Goal: Transaction & Acquisition: Book appointment/travel/reservation

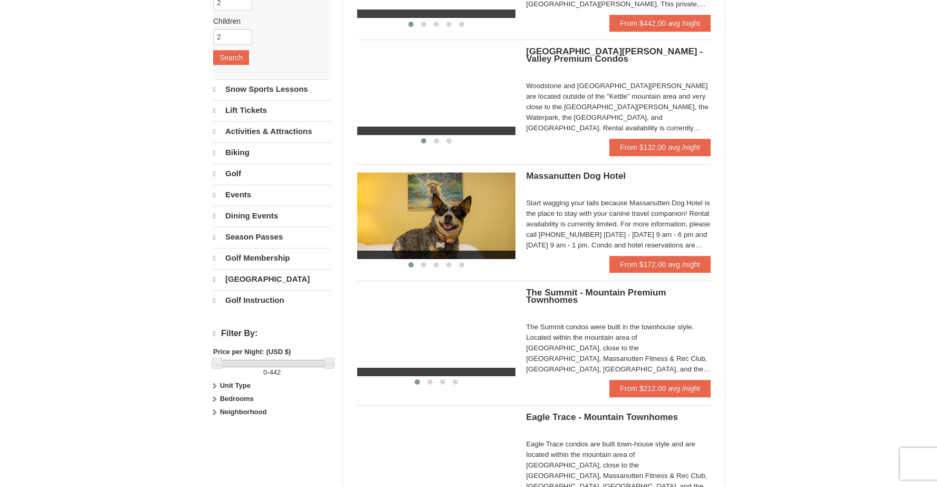
scroll to position [185, 0]
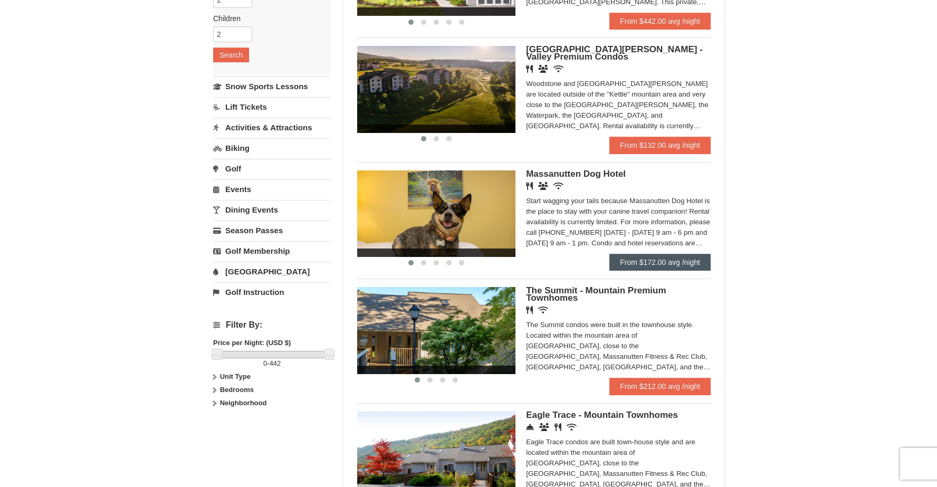
click at [643, 264] on link "From $172.00 avg /night" at bounding box center [659, 262] width 101 height 17
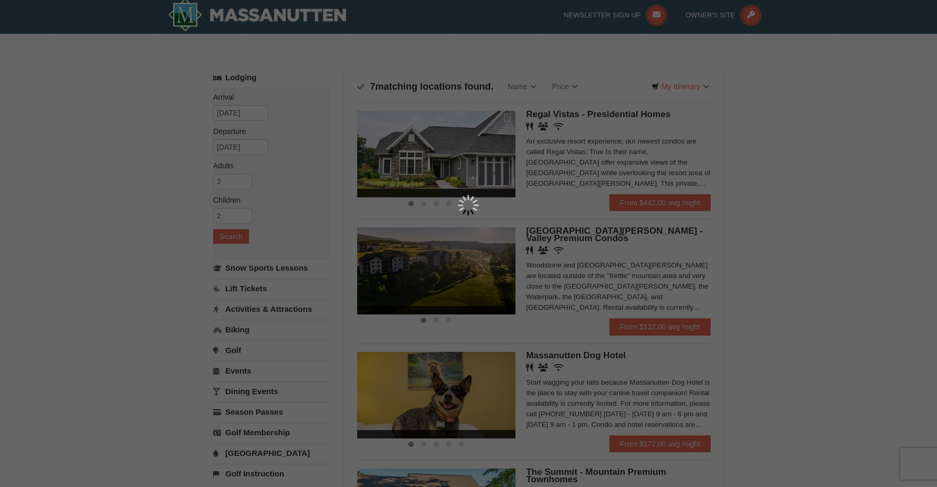
scroll to position [5, 0]
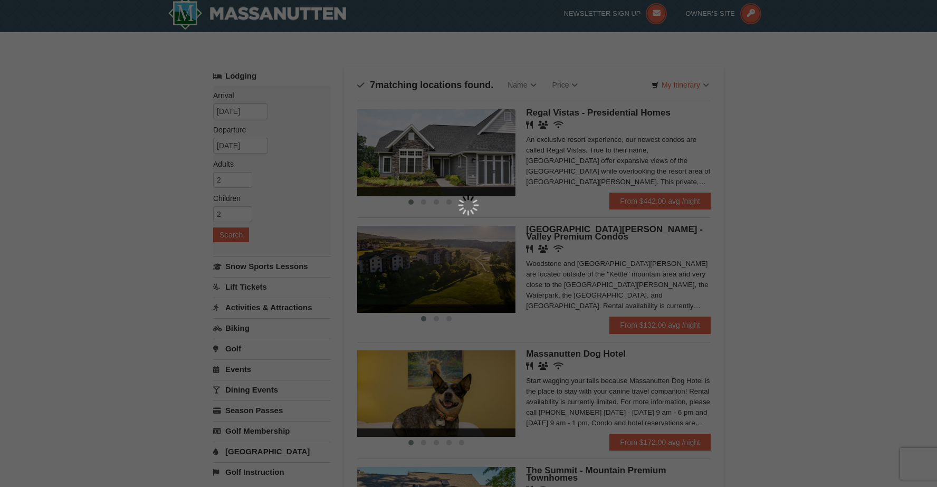
click at [796, 186] on div at bounding box center [468, 243] width 937 height 487
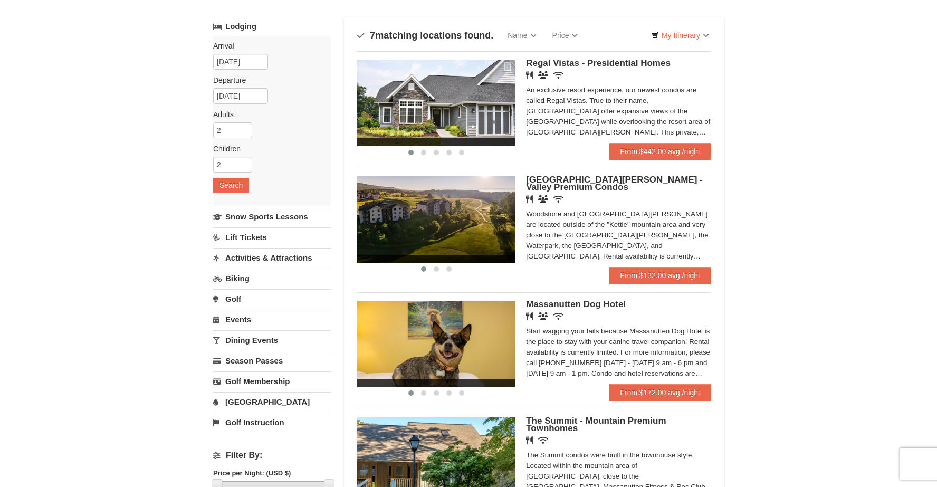
scroll to position [53, 0]
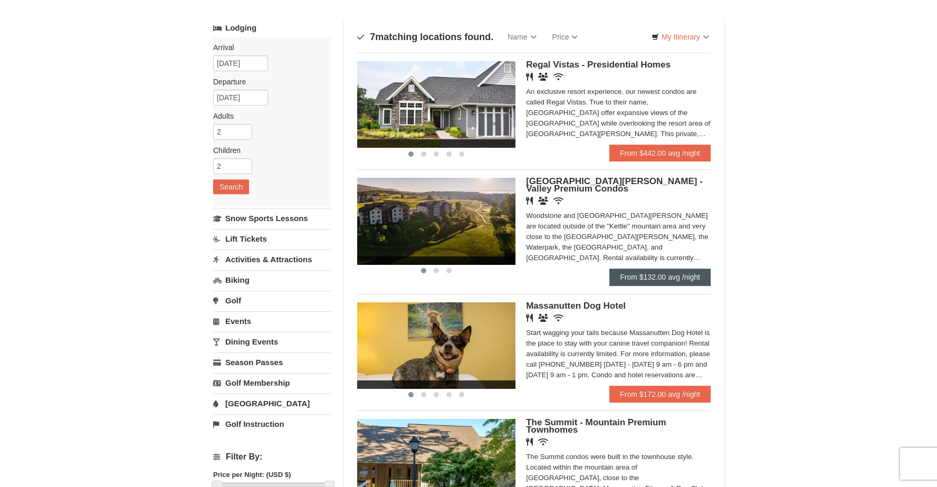
click at [640, 275] on link "From $132.00 avg /night" at bounding box center [659, 277] width 101 height 17
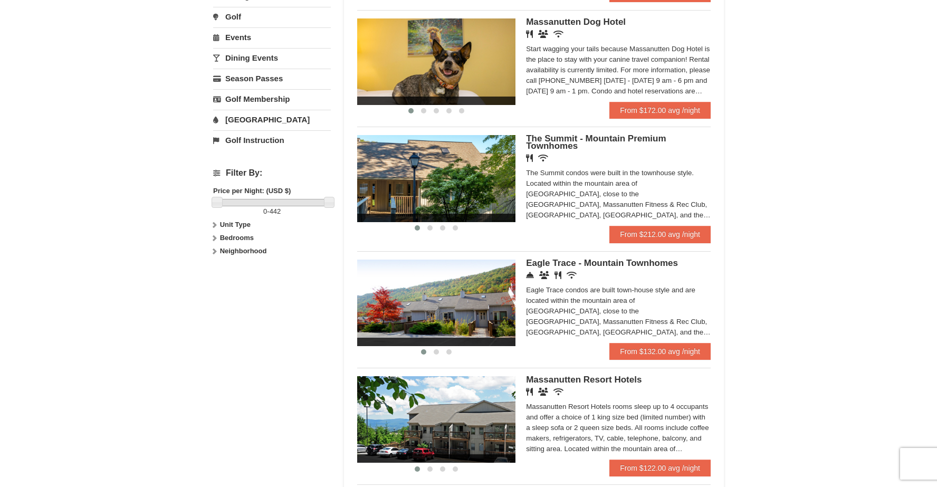
scroll to position [338, 0]
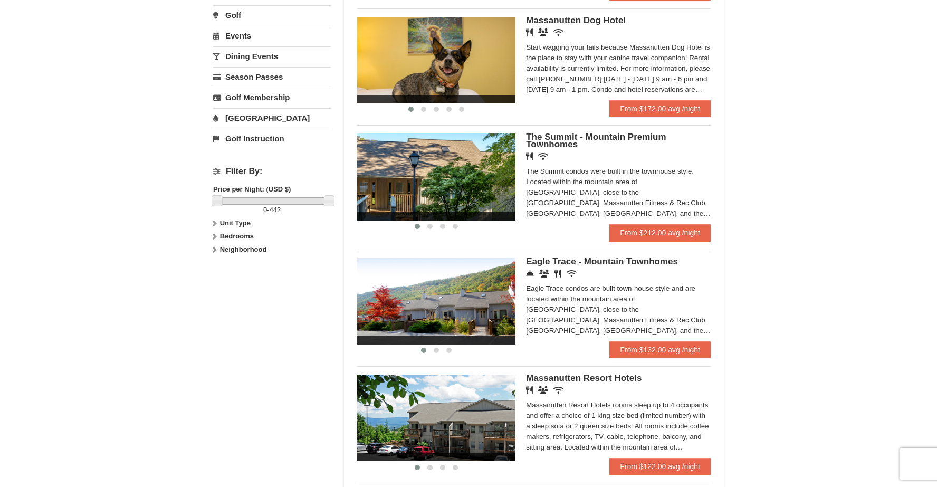
click at [460, 186] on img at bounding box center [436, 176] width 158 height 87
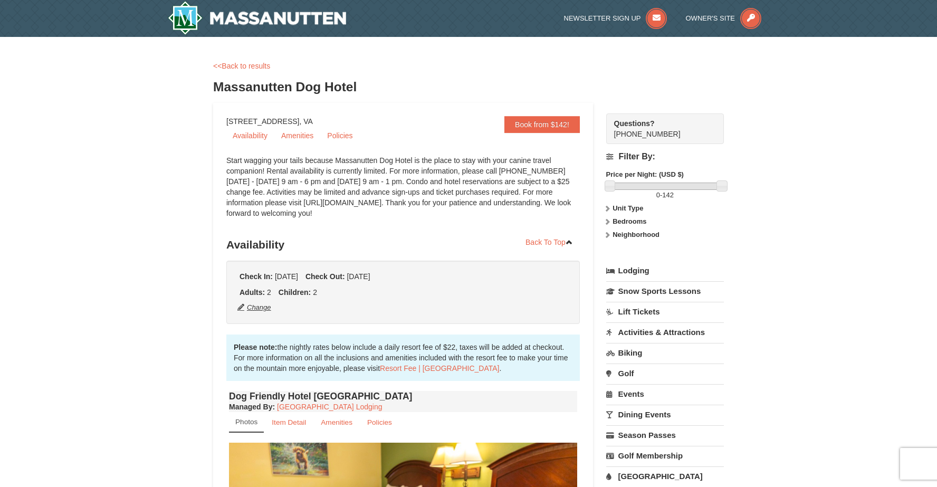
click at [253, 308] on button "Change" at bounding box center [254, 308] width 35 height 12
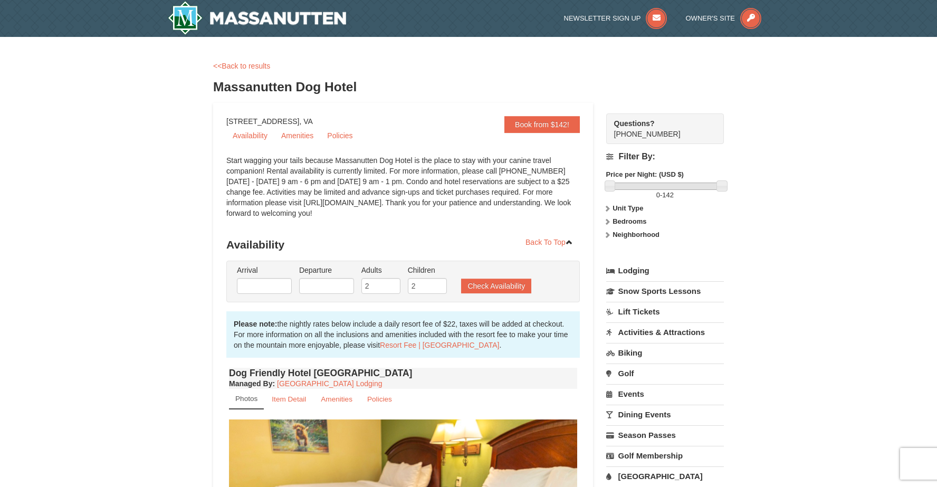
type input "09/09/2025"
type input "09/11/2025"
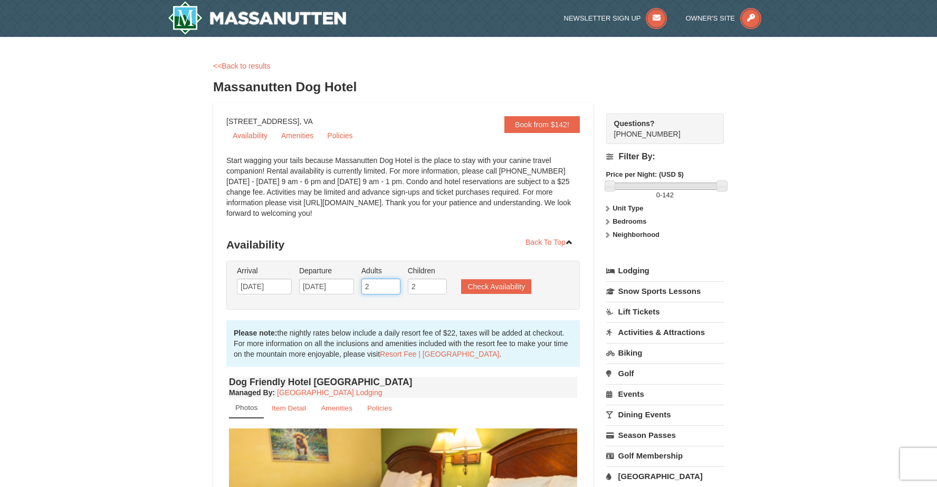
type input "3"
click at [394, 286] on input "3" at bounding box center [380, 287] width 39 height 16
click at [475, 289] on button "Check Availability" at bounding box center [496, 286] width 70 height 15
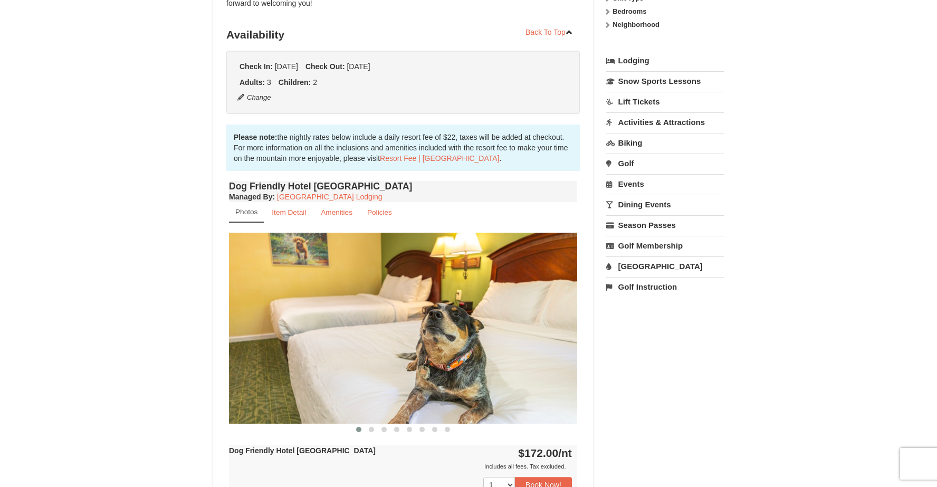
scroll to position [196, 0]
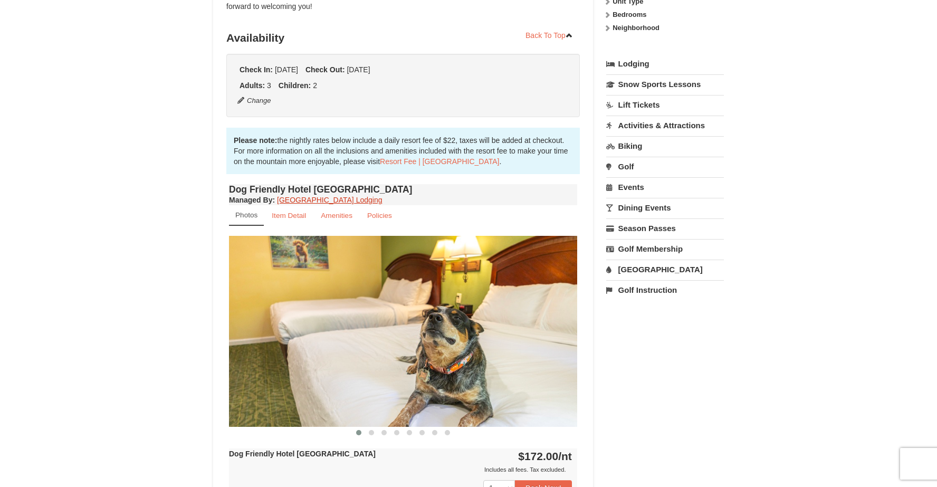
click at [334, 200] on link "[GEOGRAPHIC_DATA] Lodging" at bounding box center [329, 200] width 105 height 8
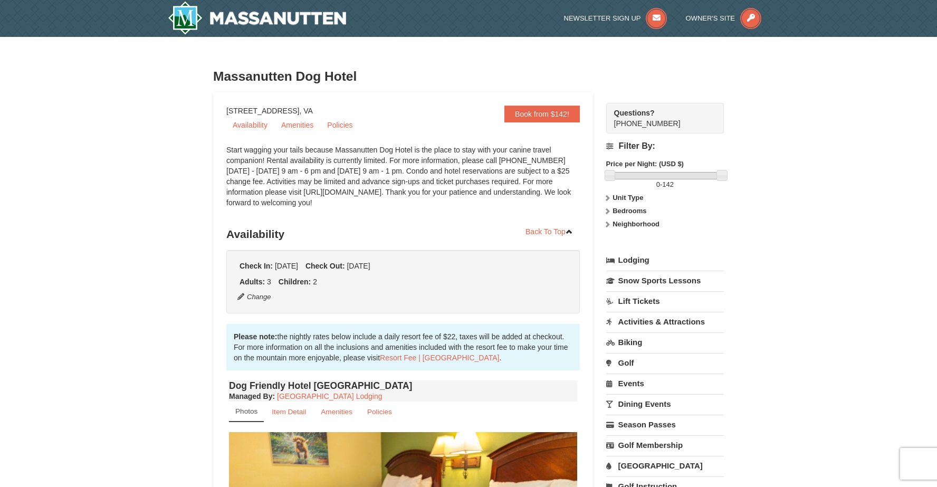
scroll to position [0, 0]
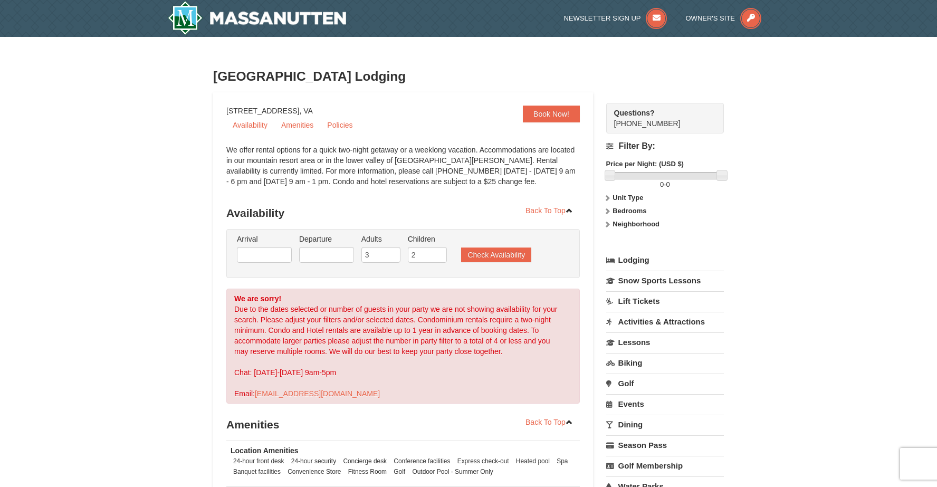
select select "9"
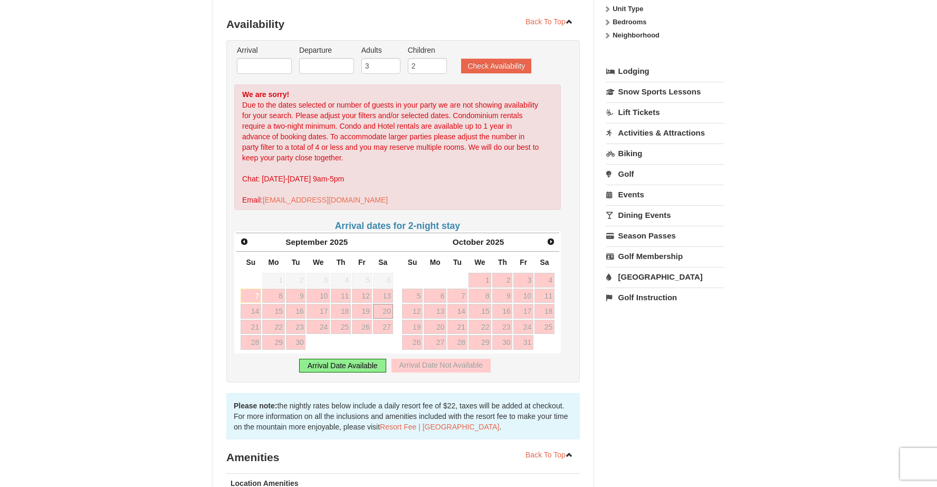
scroll to position [191, 0]
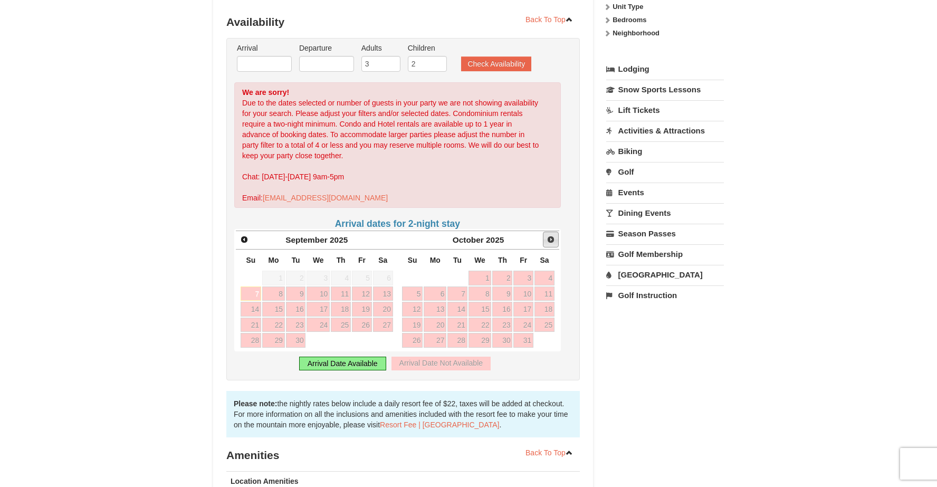
click at [549, 239] on span "Next" at bounding box center [551, 239] width 8 height 8
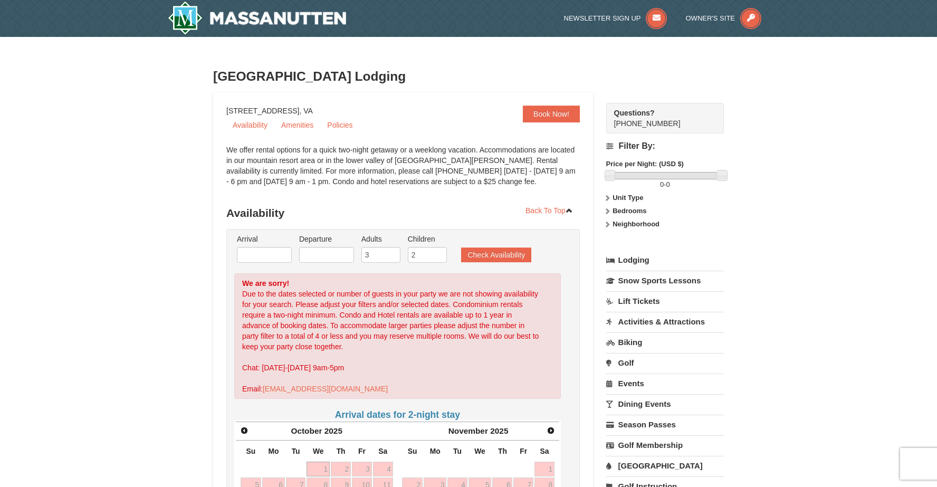
scroll to position [0, 0]
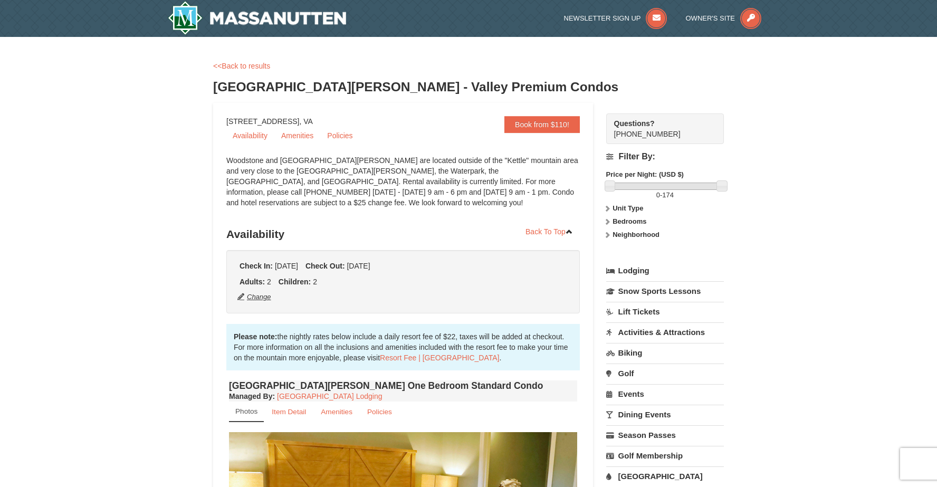
click at [257, 298] on button "Change" at bounding box center [254, 297] width 35 height 12
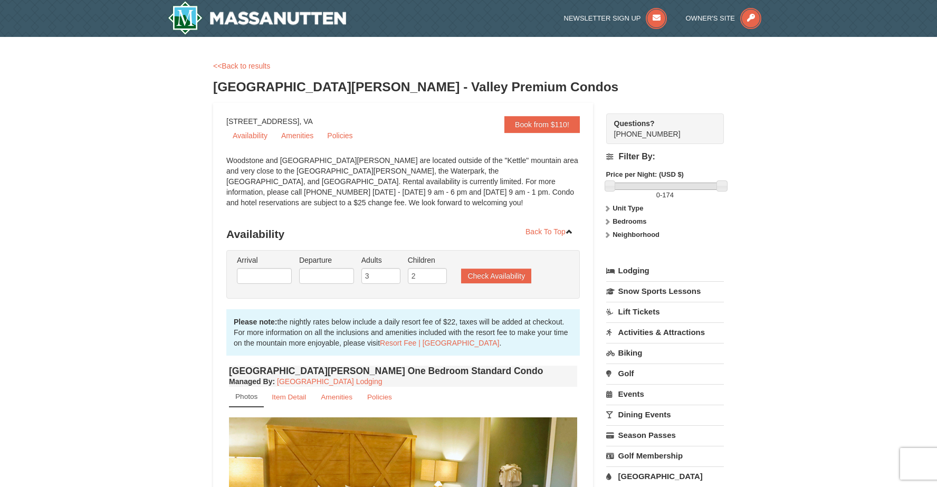
type input "[DATE]"
click at [509, 276] on button "Check Availability" at bounding box center [496, 276] width 70 height 15
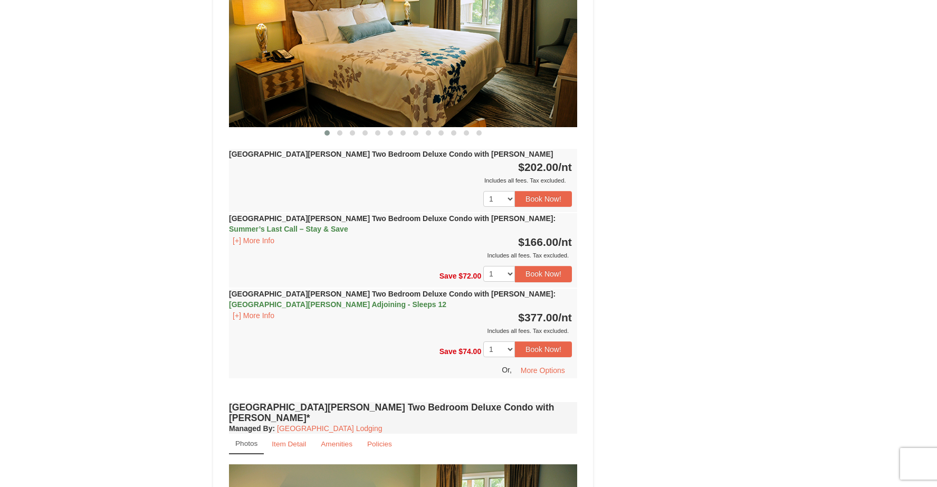
scroll to position [495, 0]
click at [267, 235] on button "[+] More Info" at bounding box center [253, 241] width 49 height 12
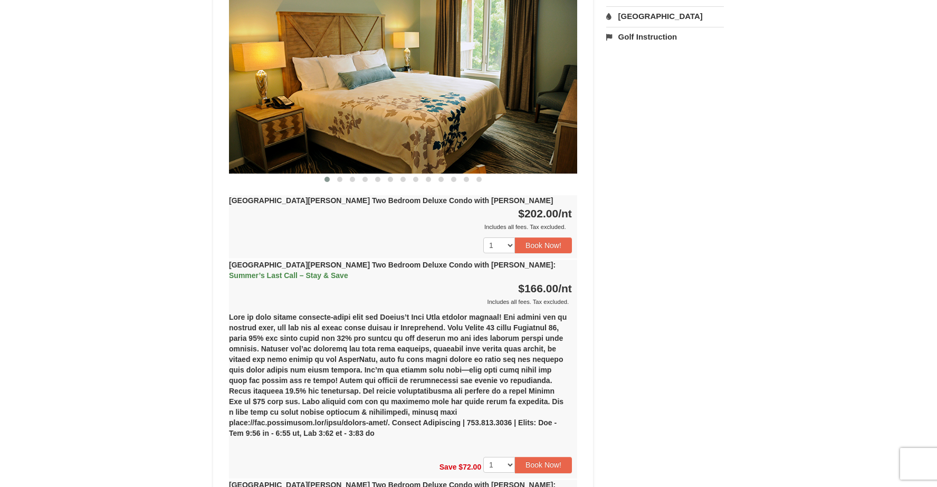
scroll to position [448, 0]
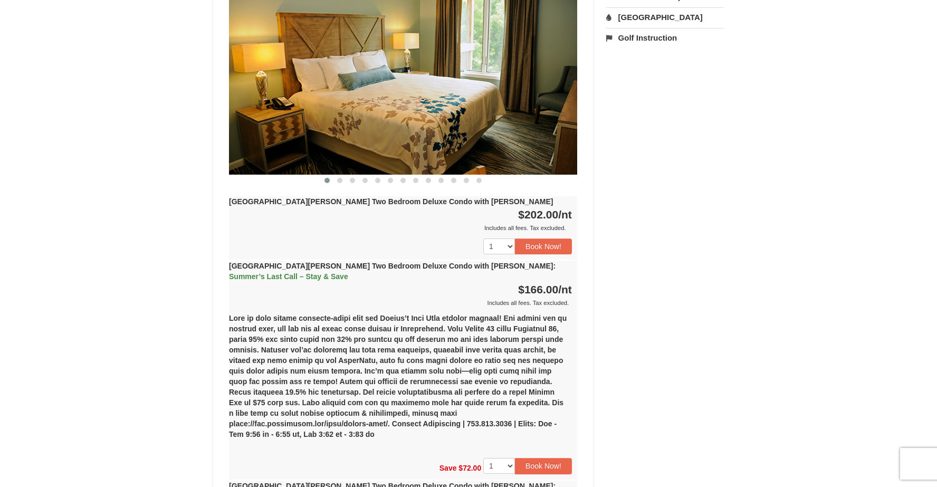
click at [377, 116] on img at bounding box center [403, 79] width 348 height 190
click at [340, 178] on span at bounding box center [339, 180] width 5 height 5
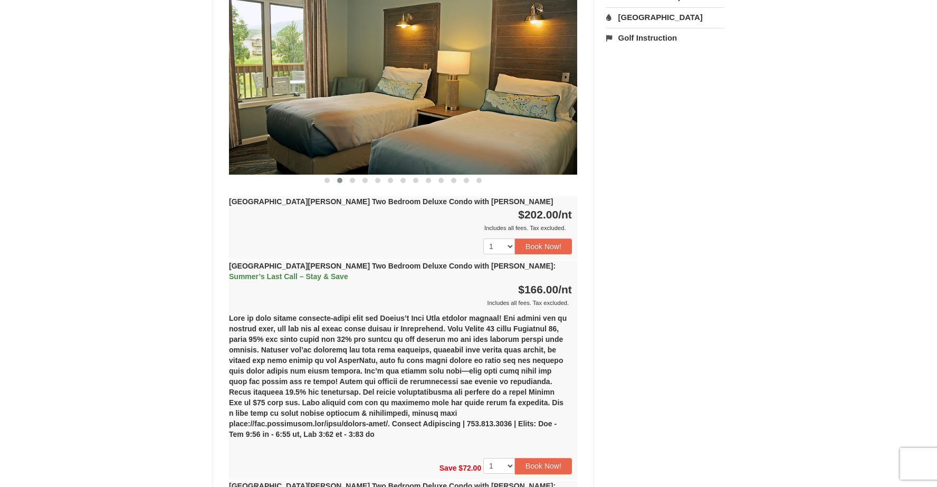
scroll to position [447, 0]
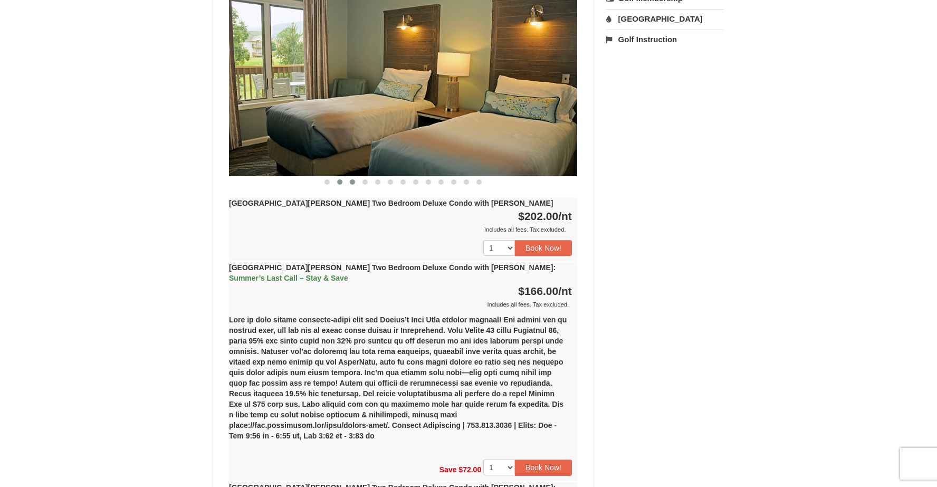
click at [350, 179] on span at bounding box center [352, 181] width 5 height 5
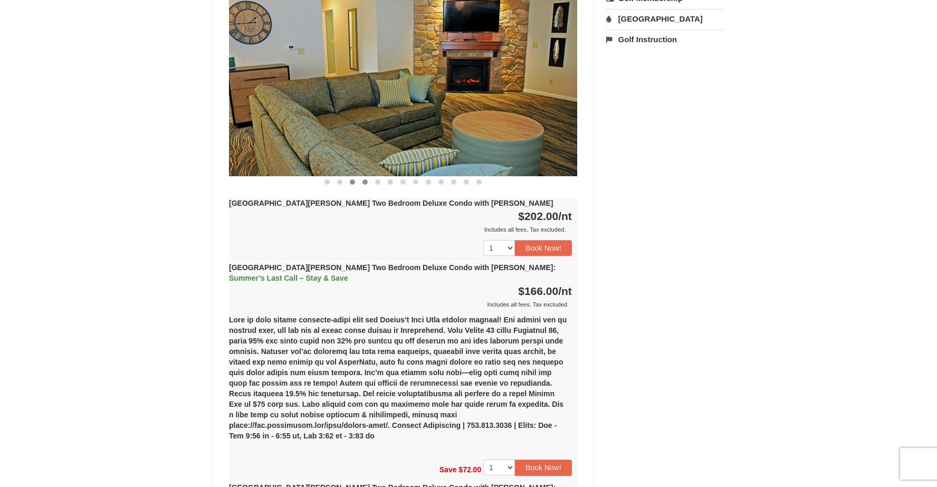
click at [363, 179] on span at bounding box center [364, 181] width 5 height 5
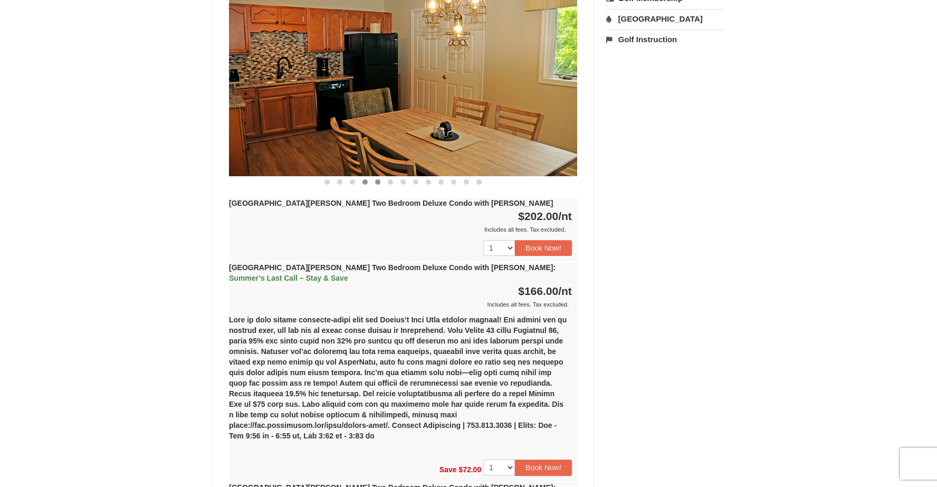
click at [376, 179] on span at bounding box center [377, 181] width 5 height 5
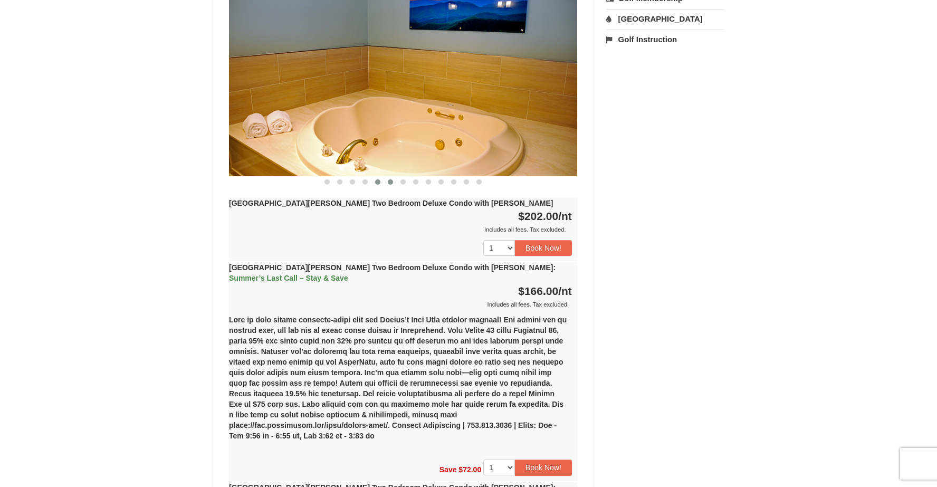
click at [391, 179] on span at bounding box center [390, 181] width 5 height 5
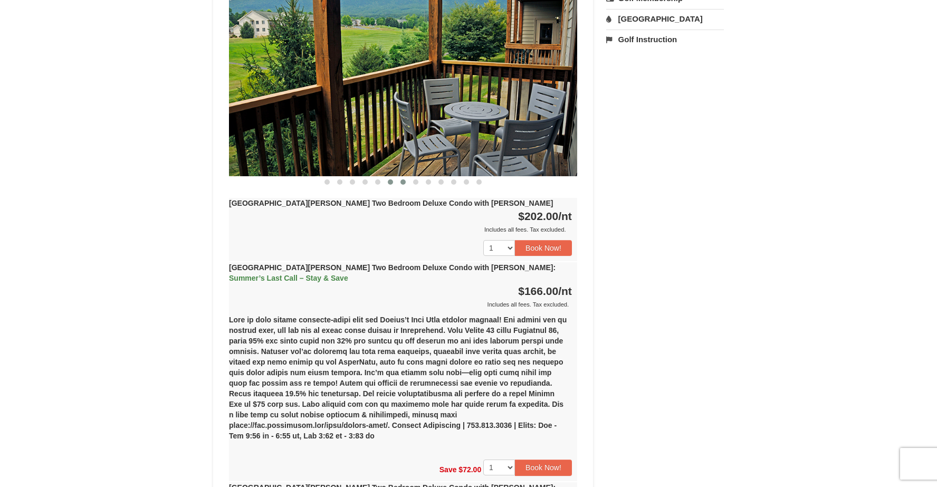
click at [404, 177] on button at bounding box center [403, 182] width 13 height 11
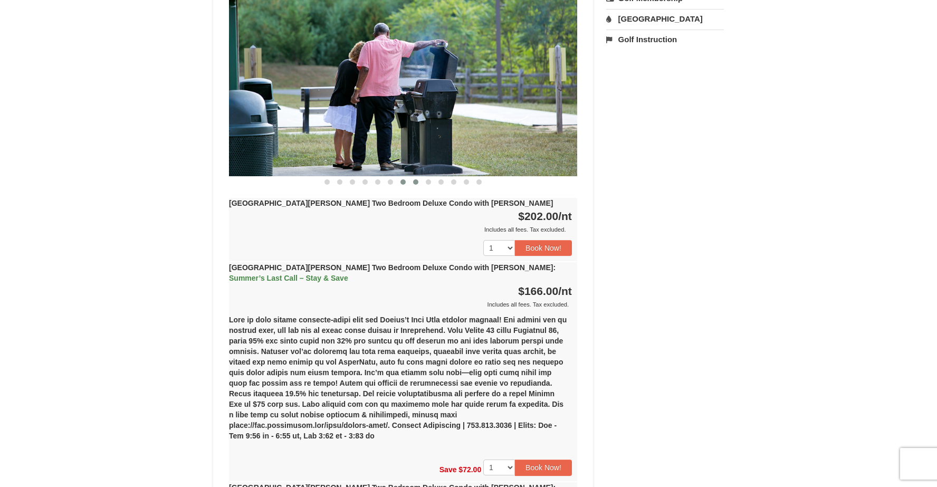
click at [415, 179] on span at bounding box center [415, 181] width 5 height 5
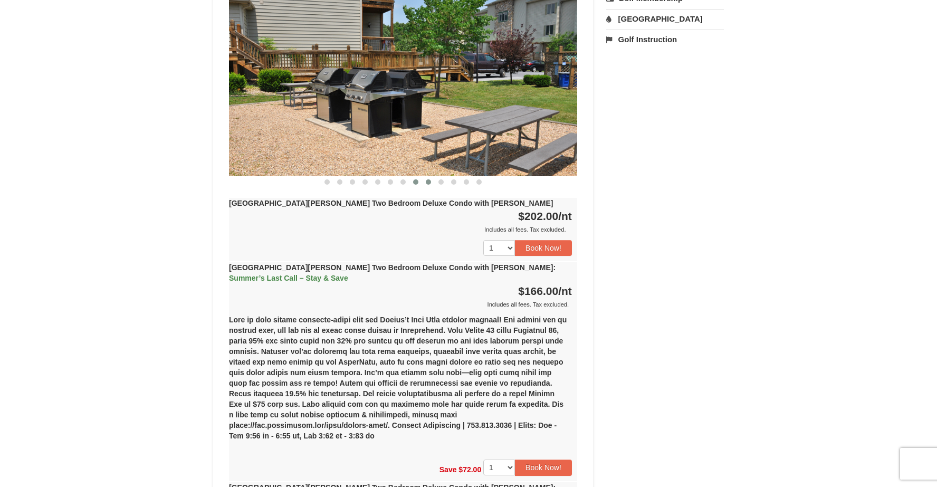
click at [427, 179] on span at bounding box center [428, 181] width 5 height 5
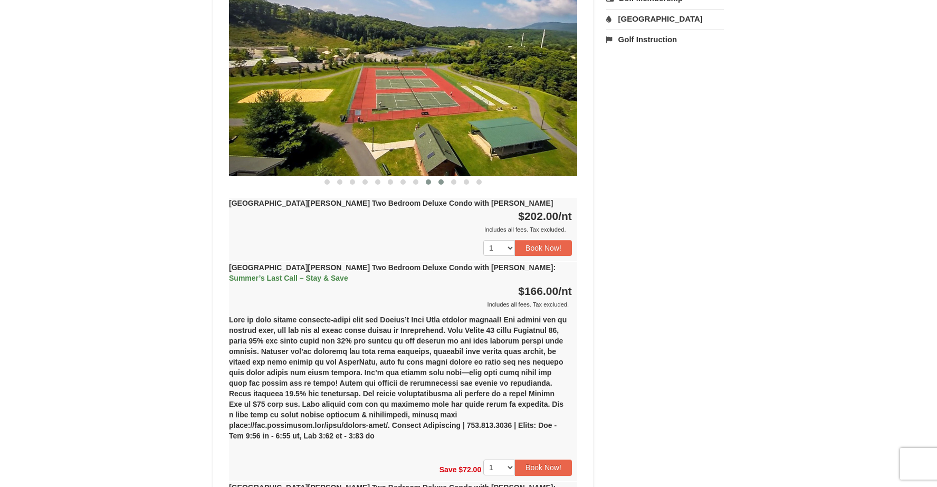
click at [438, 177] on button at bounding box center [441, 182] width 13 height 11
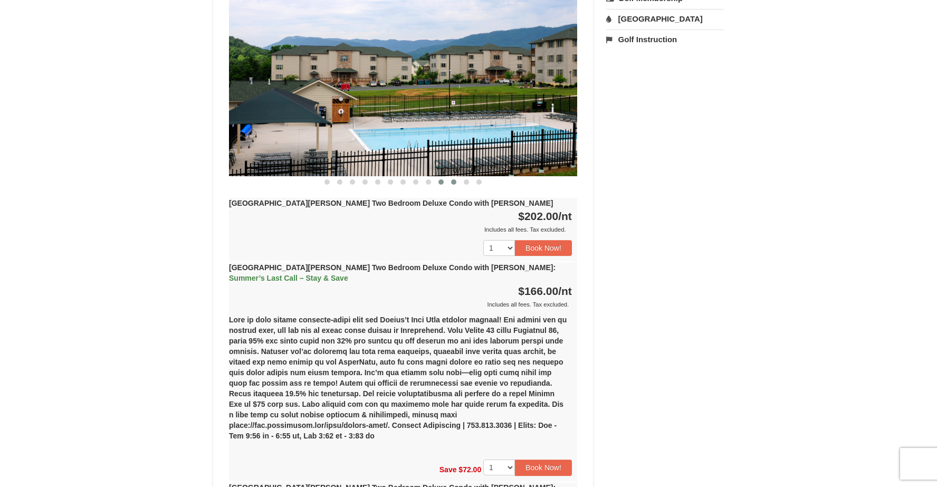
click at [454, 179] on span at bounding box center [453, 181] width 5 height 5
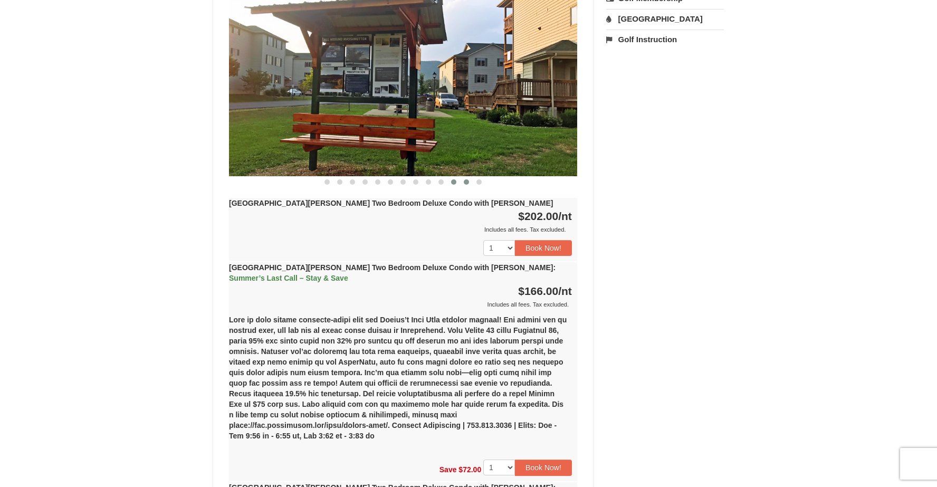
click at [463, 177] on button at bounding box center [466, 182] width 13 height 11
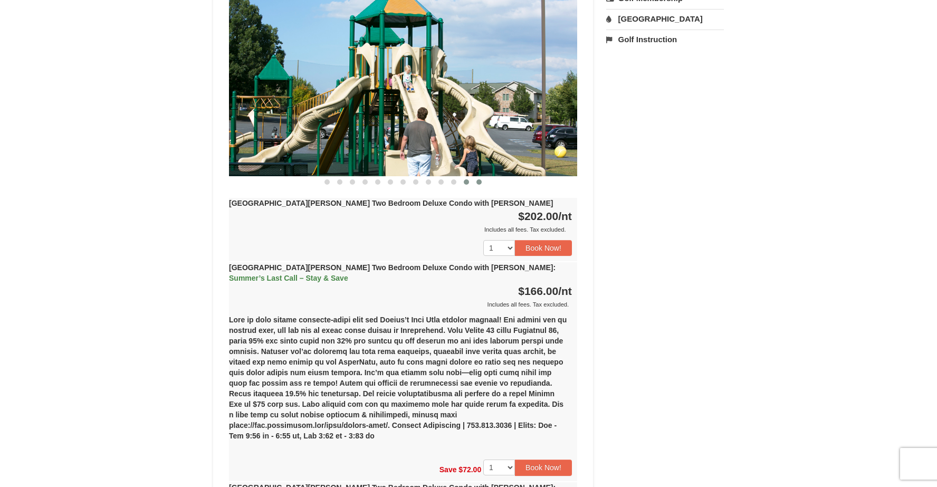
click at [479, 179] on span at bounding box center [478, 181] width 5 height 5
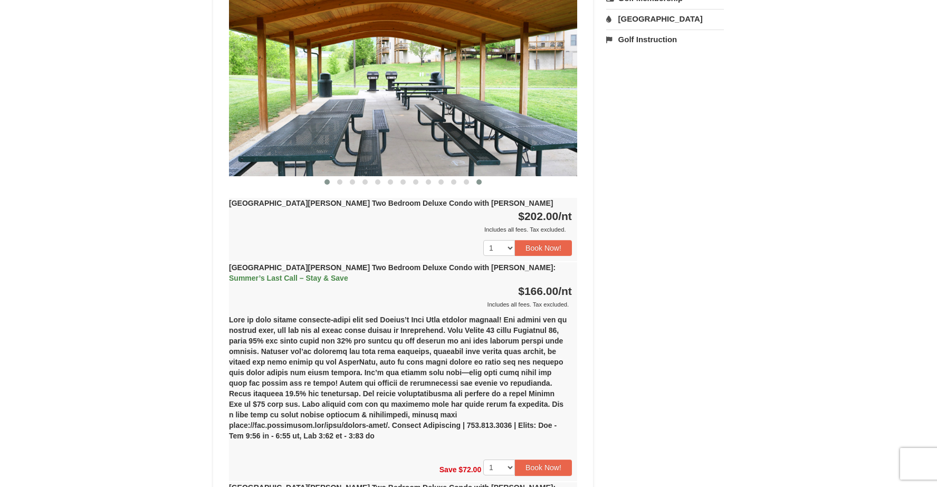
click at [327, 179] on span at bounding box center [326, 181] width 5 height 5
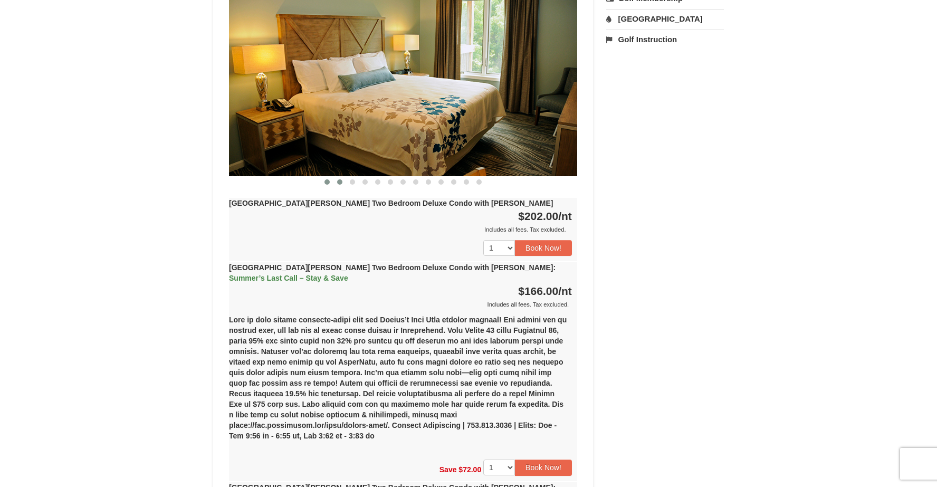
click at [336, 177] on button at bounding box center [339, 182] width 13 height 11
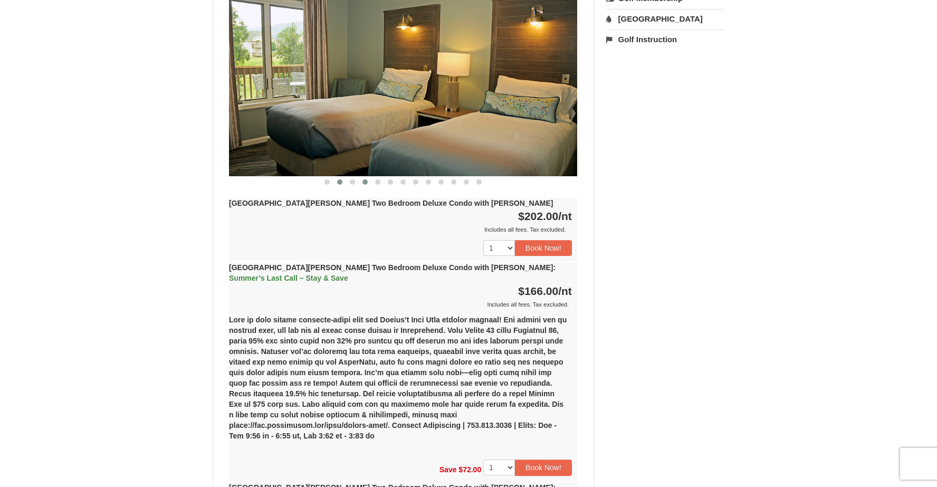
click at [364, 179] on span at bounding box center [364, 181] width 5 height 5
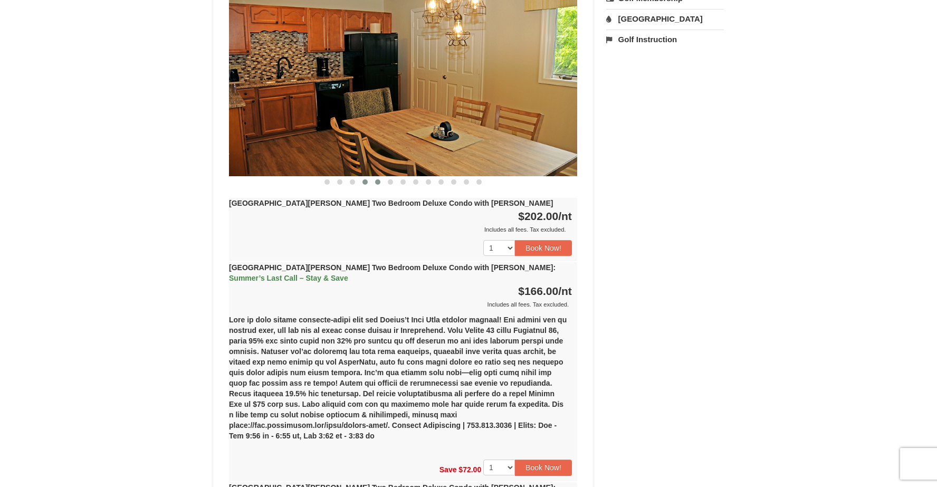
click at [375, 179] on span at bounding box center [377, 181] width 5 height 5
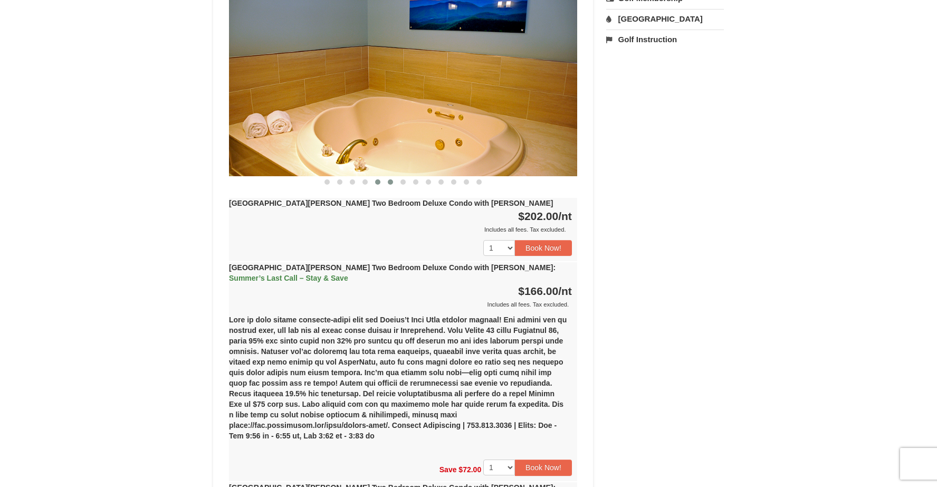
click at [392, 179] on span at bounding box center [390, 181] width 5 height 5
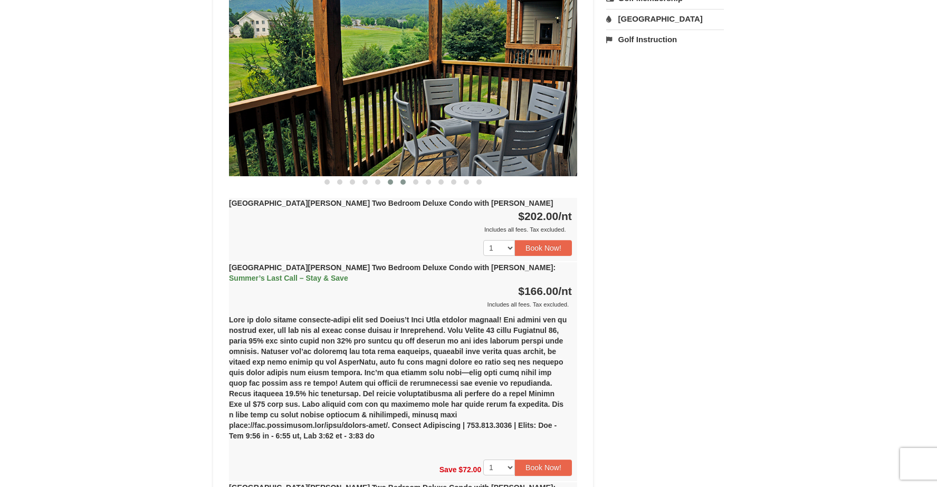
click at [403, 179] on span at bounding box center [402, 181] width 5 height 5
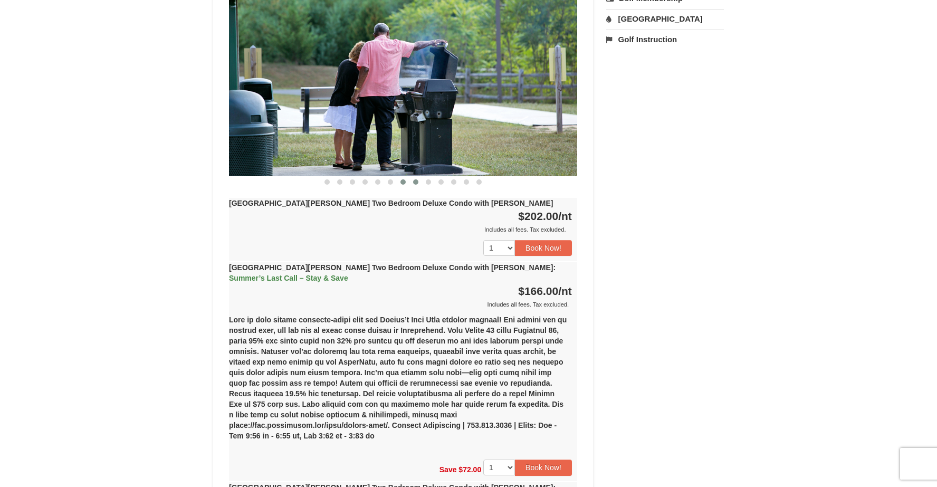
click at [414, 179] on span at bounding box center [415, 181] width 5 height 5
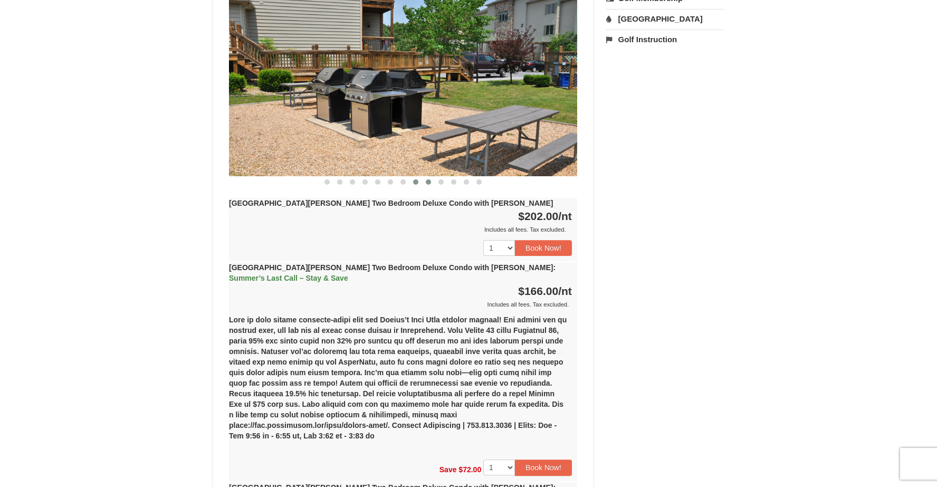
click at [432, 177] on button at bounding box center [428, 182] width 13 height 11
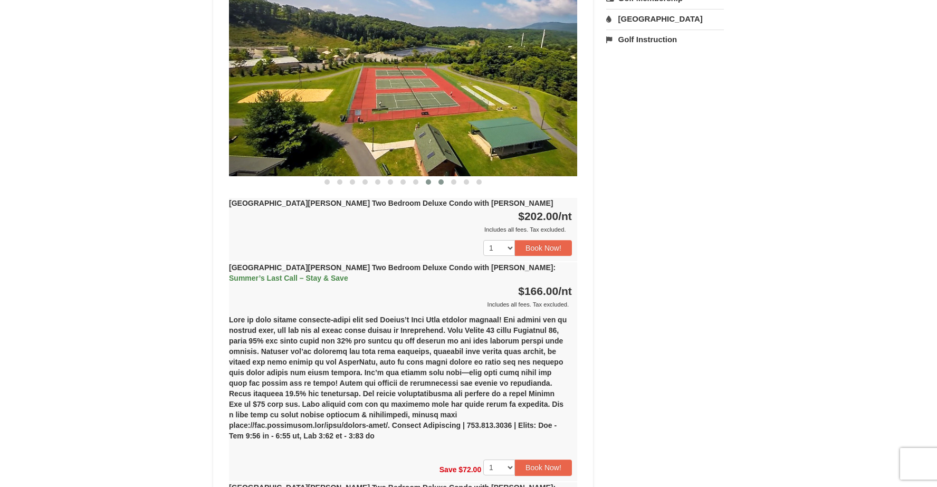
click at [445, 177] on button at bounding box center [441, 182] width 13 height 11
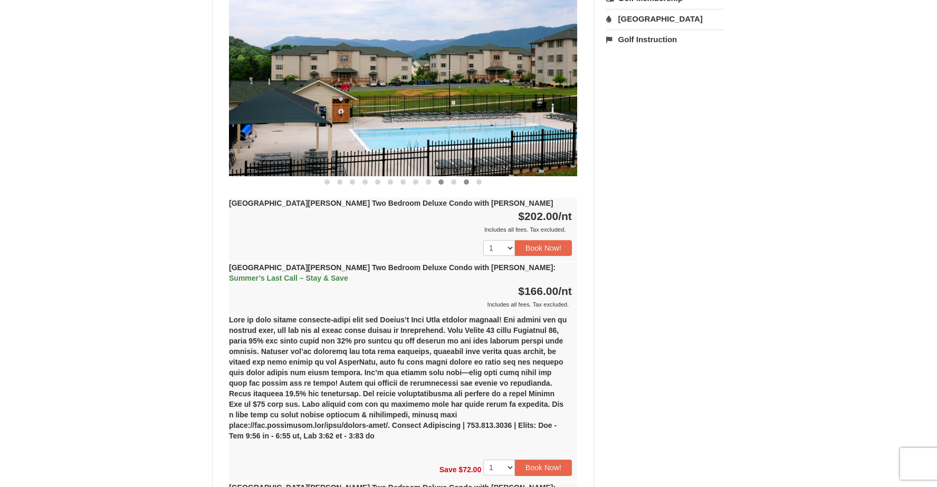
click at [463, 177] on button at bounding box center [466, 182] width 13 height 11
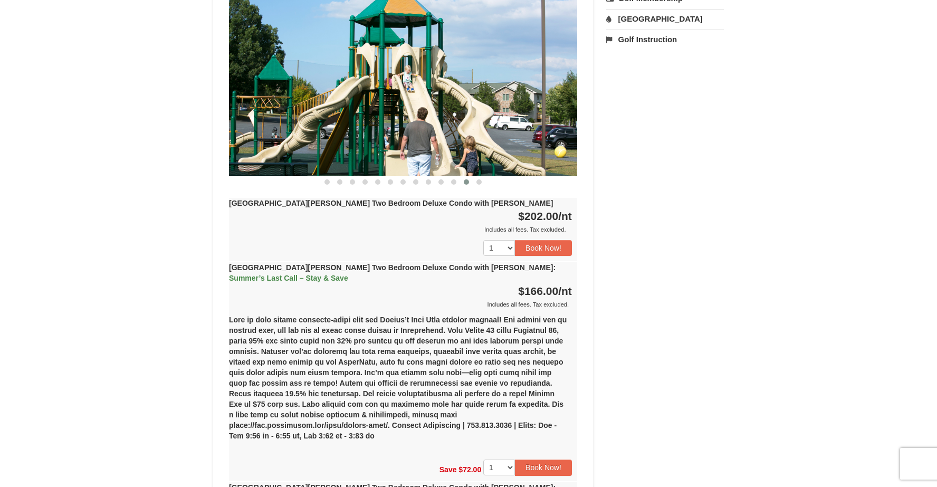
click at [482, 178] on div "[GEOGRAPHIC_DATA][PERSON_NAME] Two Bedroom Deluxe Condo with [PERSON_NAME] Mana…" at bounding box center [402, 256] width 353 height 673
click at [480, 179] on span at bounding box center [478, 181] width 5 height 5
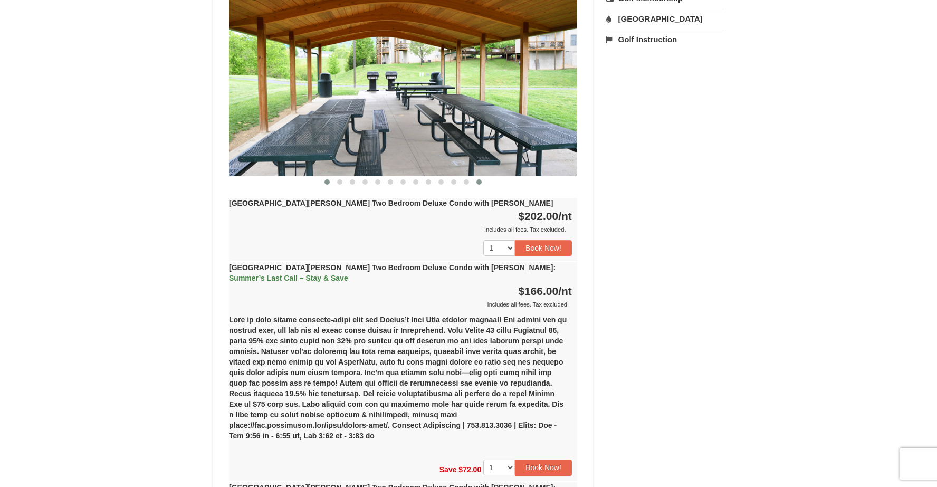
click at [326, 177] on button at bounding box center [327, 182] width 13 height 11
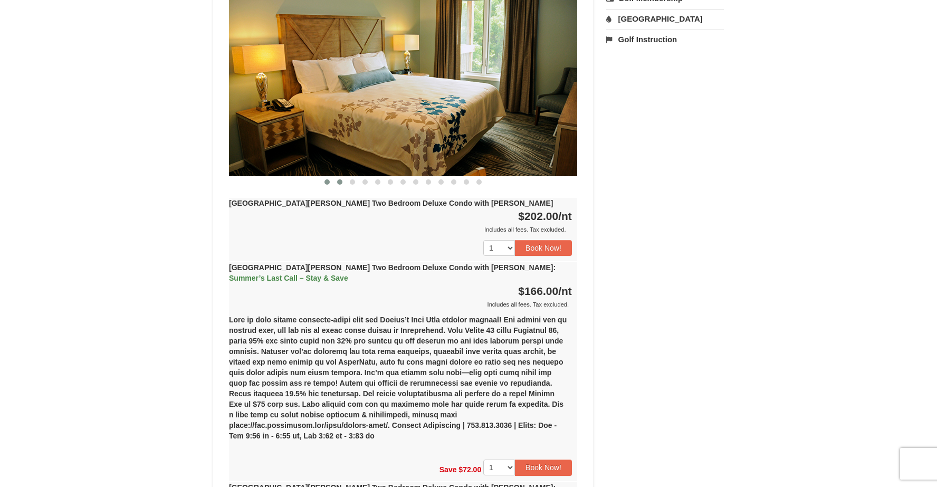
click at [341, 179] on span at bounding box center [339, 181] width 5 height 5
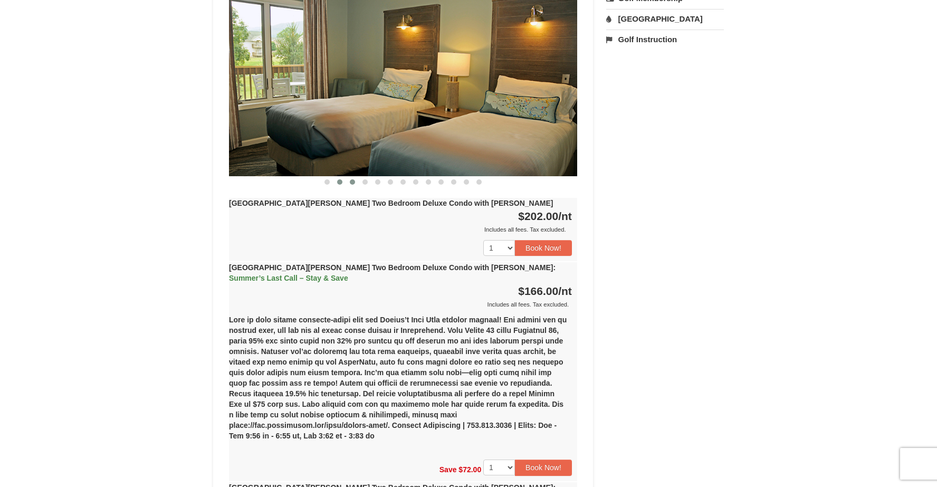
click at [354, 179] on span at bounding box center [352, 181] width 5 height 5
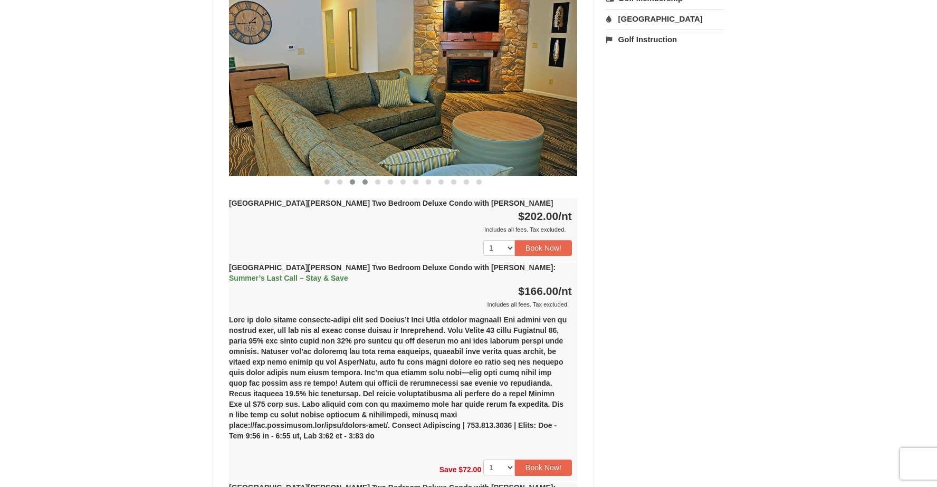
click at [364, 179] on span at bounding box center [364, 181] width 5 height 5
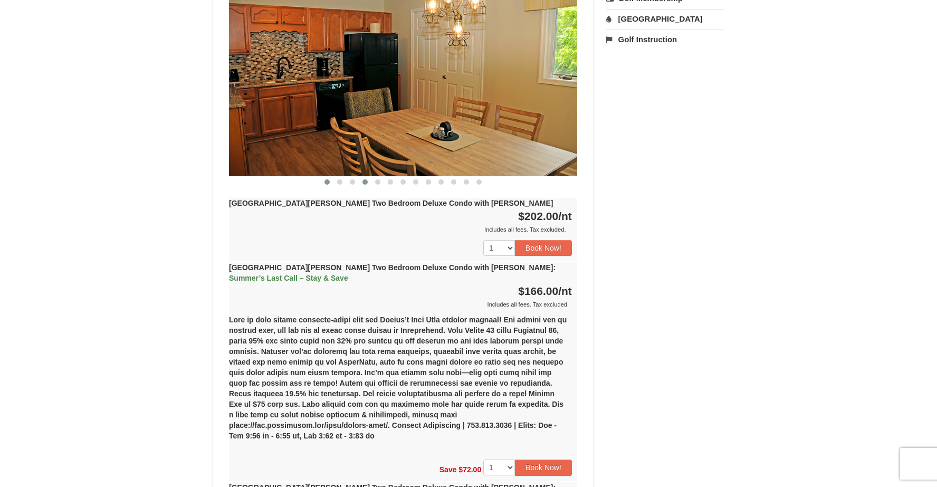
click at [326, 179] on span at bounding box center [326, 181] width 5 height 5
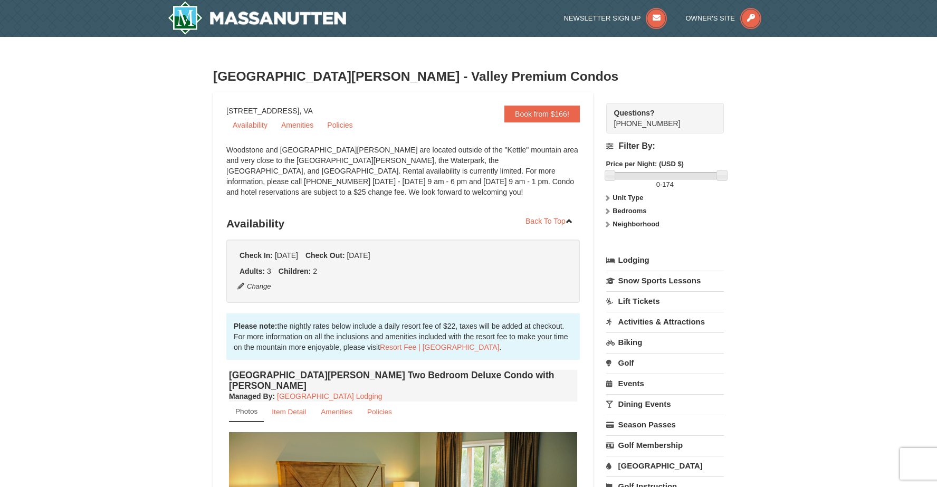
scroll to position [0, 0]
click at [257, 287] on button "Change" at bounding box center [254, 287] width 35 height 12
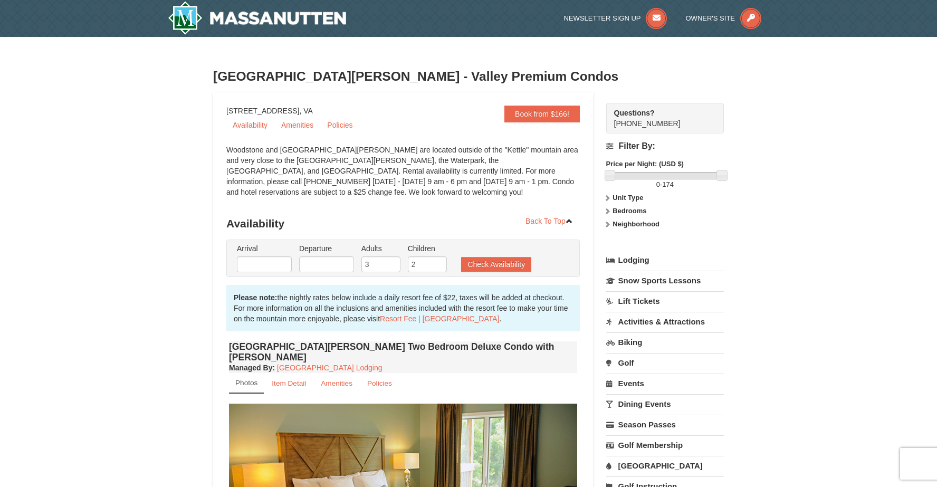
type input "09/09/2025"
type input "09/11/2025"
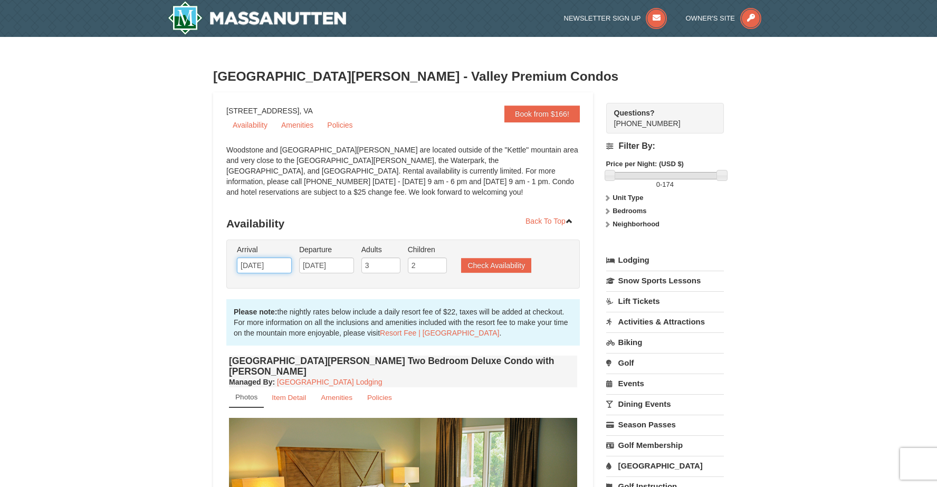
click at [287, 266] on input "09/09/2025" at bounding box center [264, 265] width 55 height 16
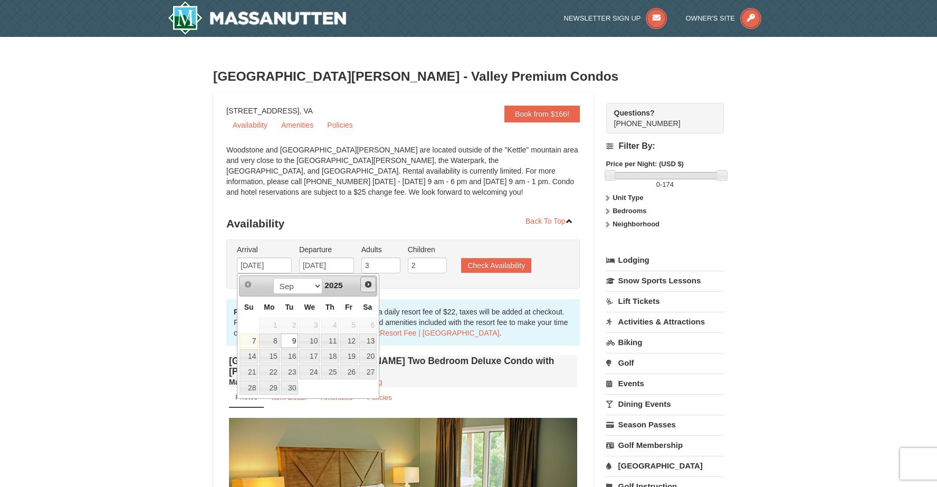
click at [368, 283] on span "Next" at bounding box center [368, 284] width 8 height 8
click at [368, 284] on span "Next" at bounding box center [368, 284] width 8 height 8
click at [353, 340] on link "7" at bounding box center [349, 340] width 18 height 15
type input "[DATE]"
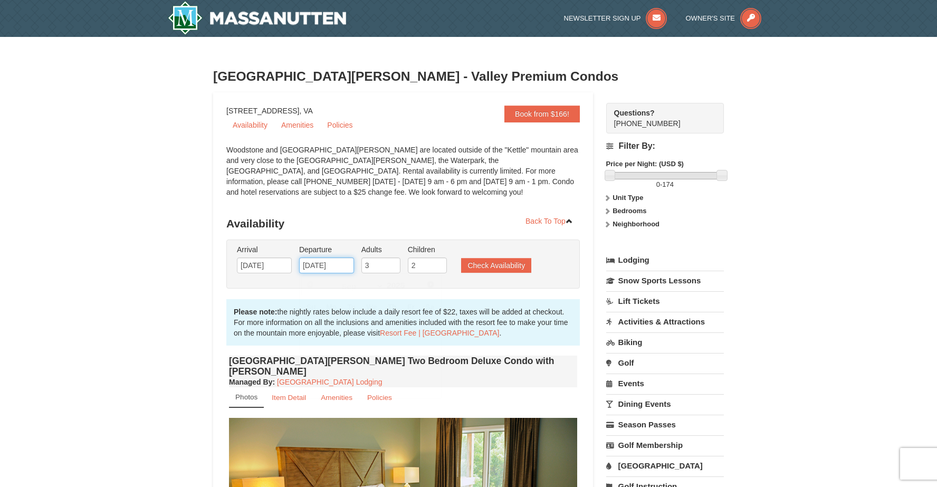
click at [346, 266] on input "09/11/2025" at bounding box center [326, 265] width 55 height 16
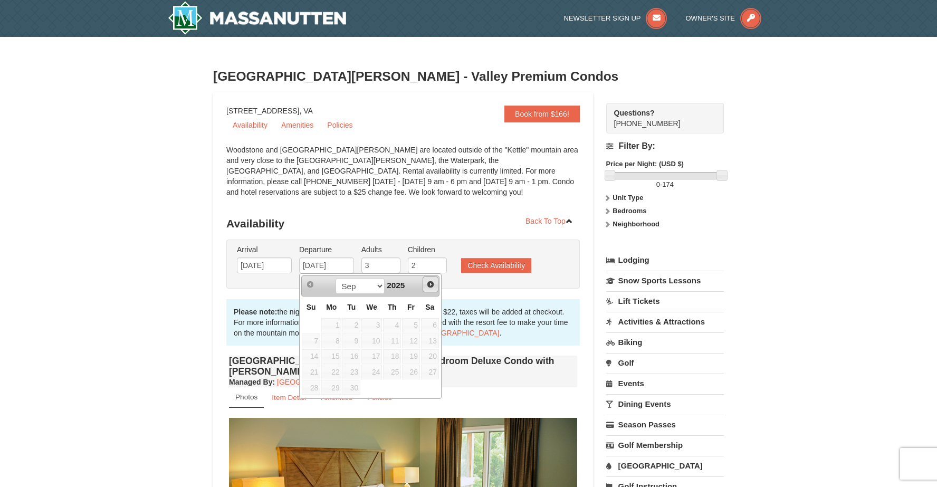
click at [431, 287] on span "Next" at bounding box center [430, 284] width 8 height 8
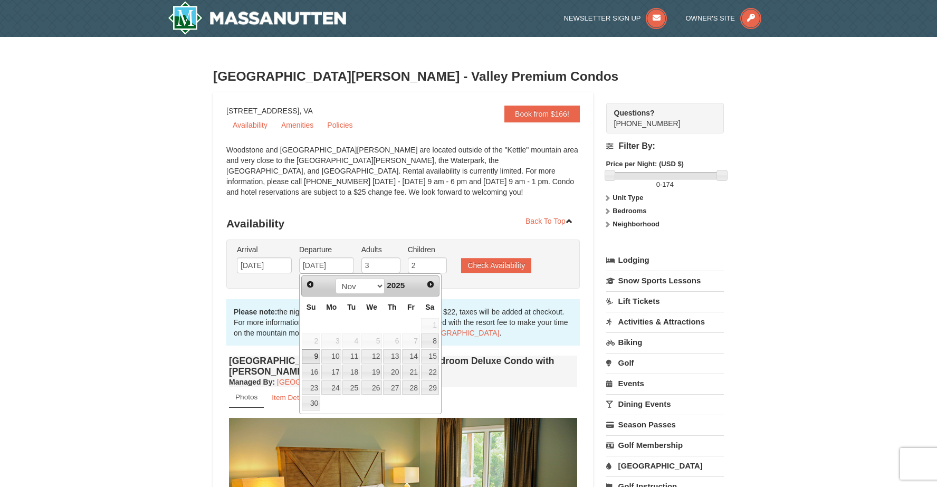
click at [315, 359] on link "9" at bounding box center [311, 356] width 18 height 15
type input "[DATE]"
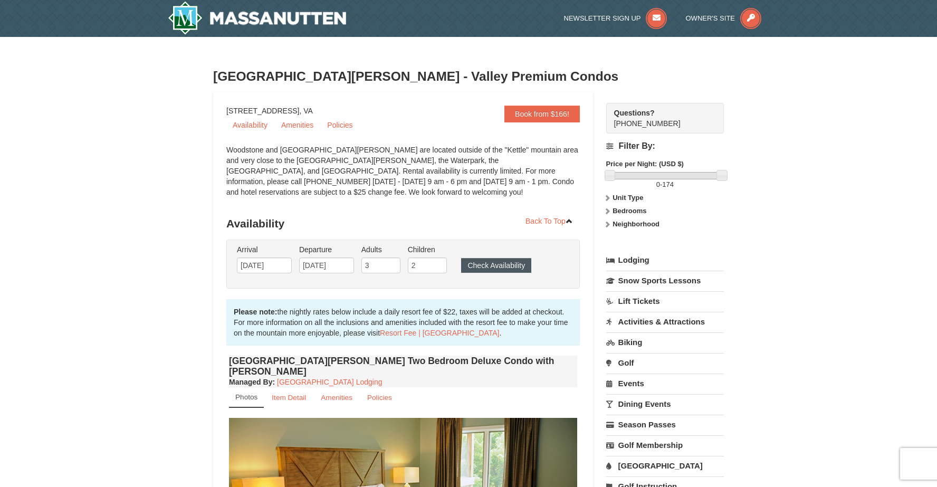
click at [516, 262] on button "Check Availability" at bounding box center [496, 265] width 70 height 15
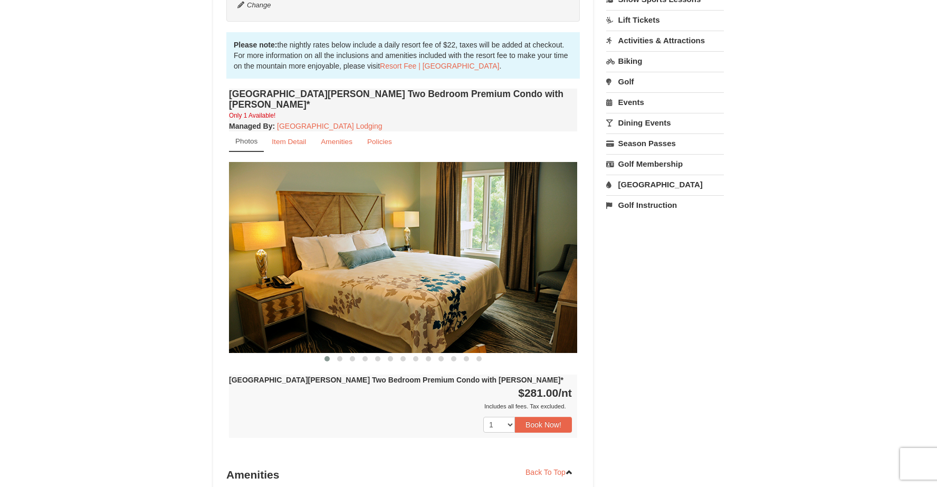
scroll to position [284, 0]
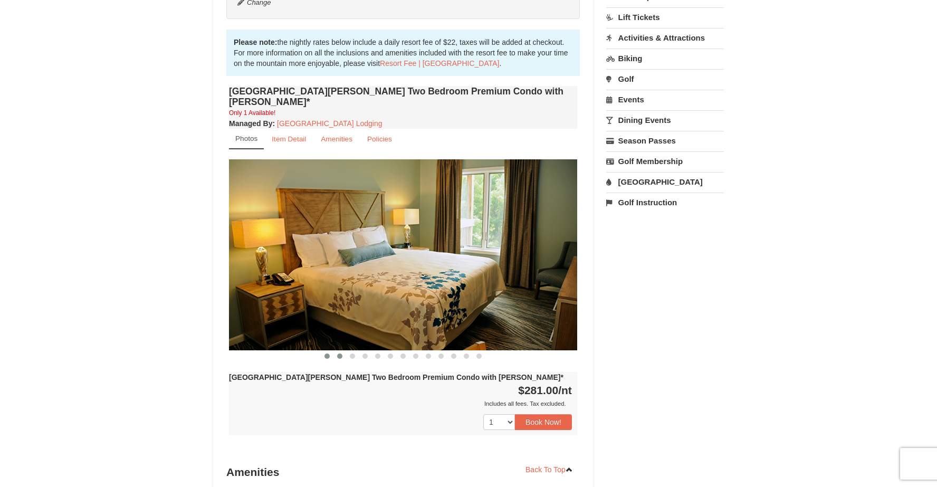
click at [338, 353] on span at bounding box center [339, 355] width 5 height 5
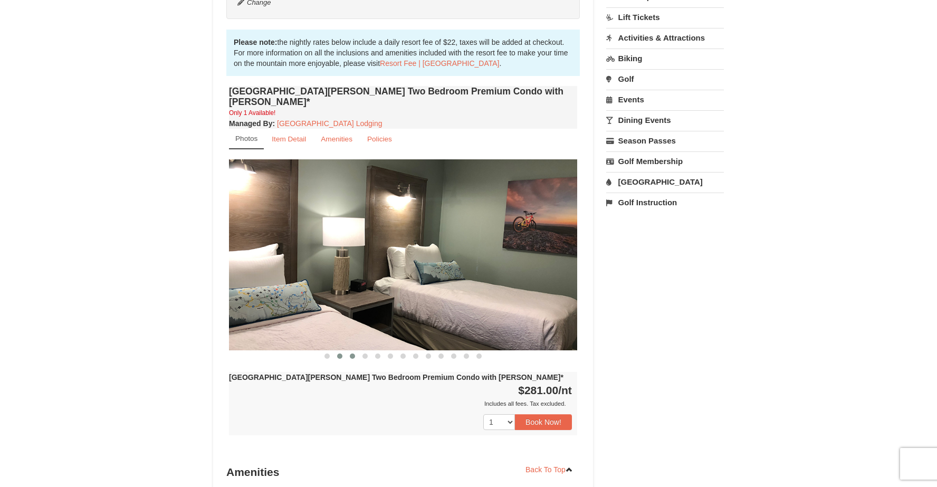
click at [348, 351] on button at bounding box center [352, 356] width 13 height 11
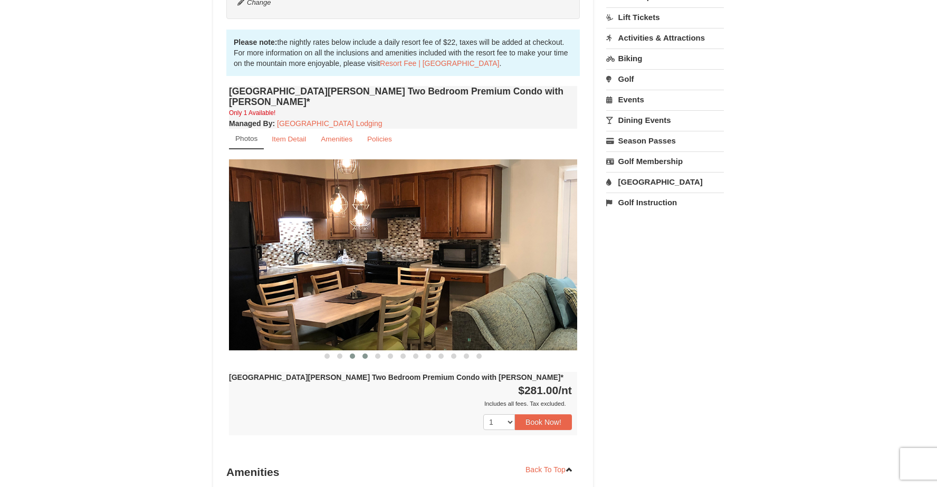
click at [366, 353] on span at bounding box center [364, 355] width 5 height 5
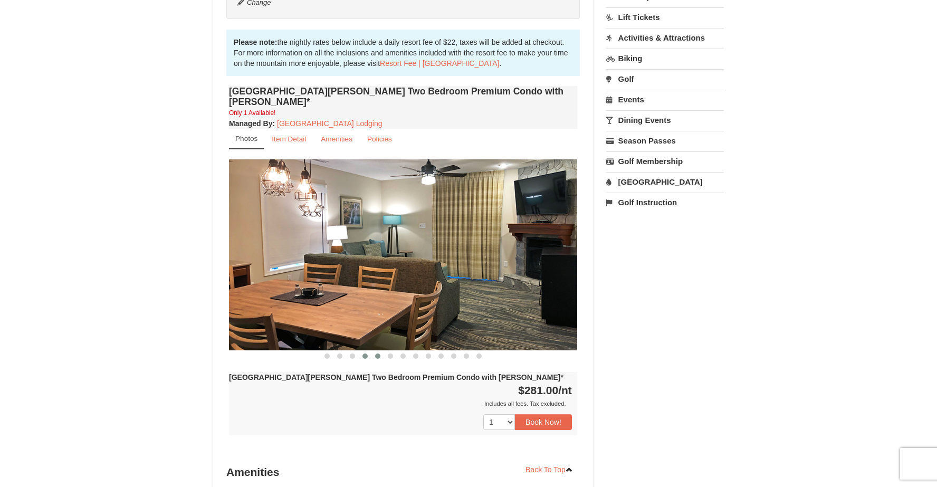
click at [380, 351] on button at bounding box center [377, 356] width 13 height 11
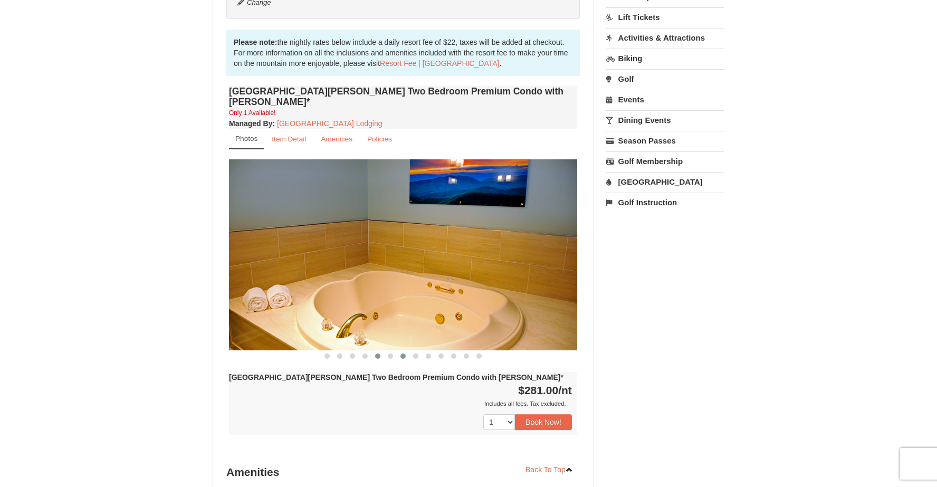
click at [397, 351] on button at bounding box center [403, 356] width 13 height 11
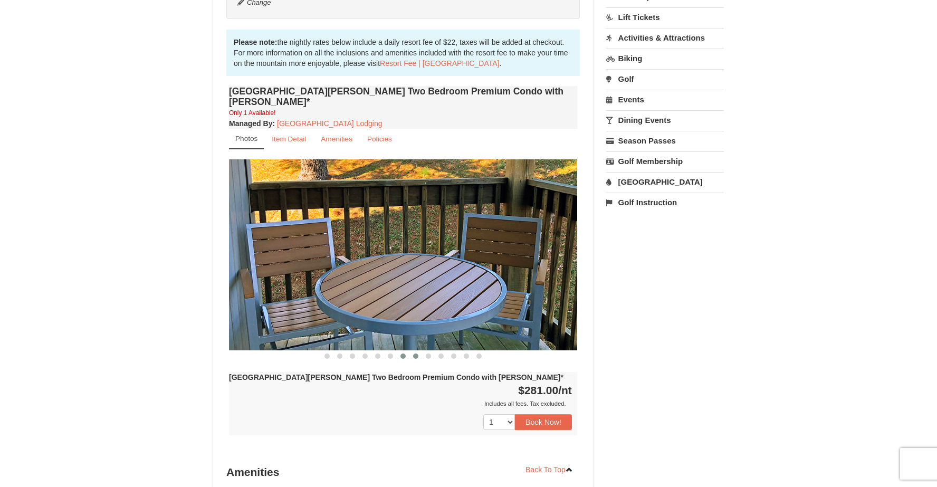
click at [414, 351] on button at bounding box center [415, 356] width 13 height 11
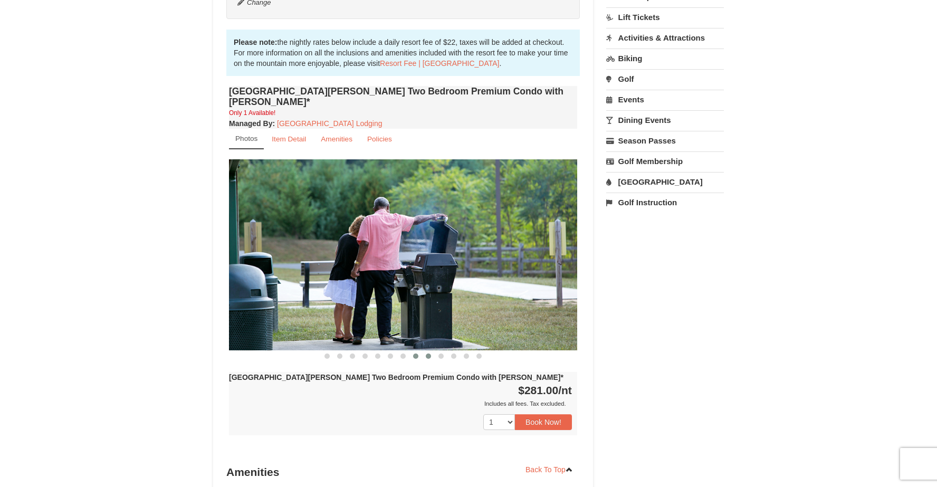
click at [430, 351] on button at bounding box center [428, 356] width 13 height 11
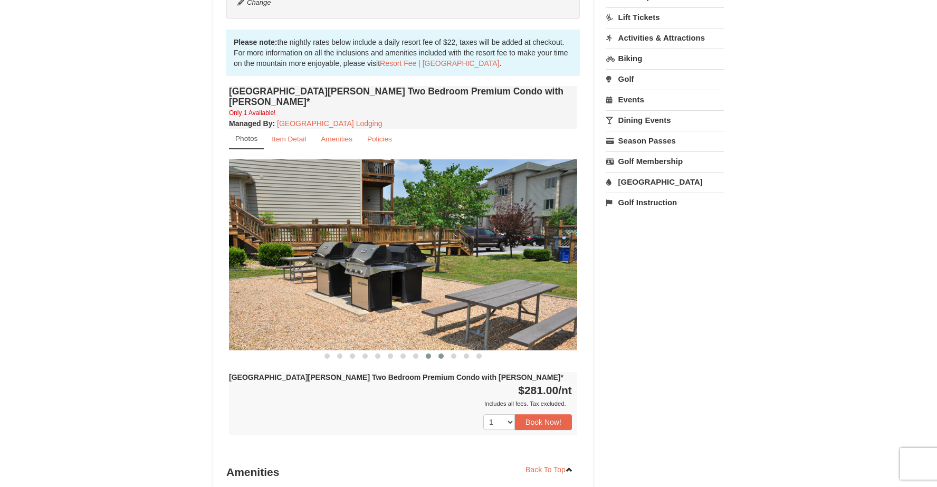
click at [442, 351] on button at bounding box center [441, 356] width 13 height 11
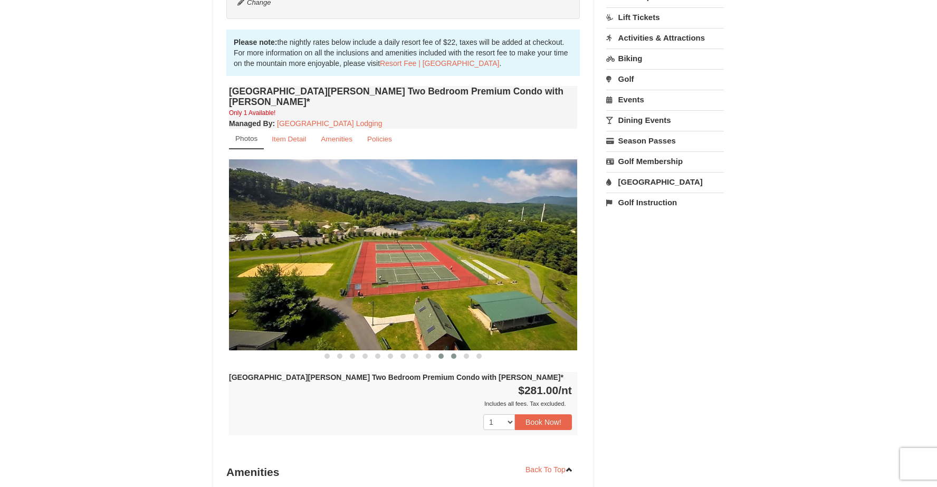
click at [455, 353] on span at bounding box center [453, 355] width 5 height 5
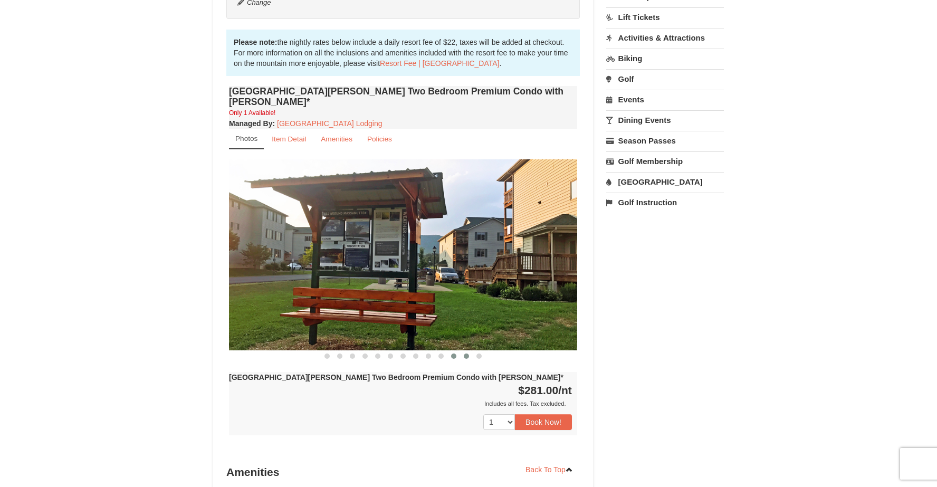
click at [465, 353] on span at bounding box center [466, 355] width 5 height 5
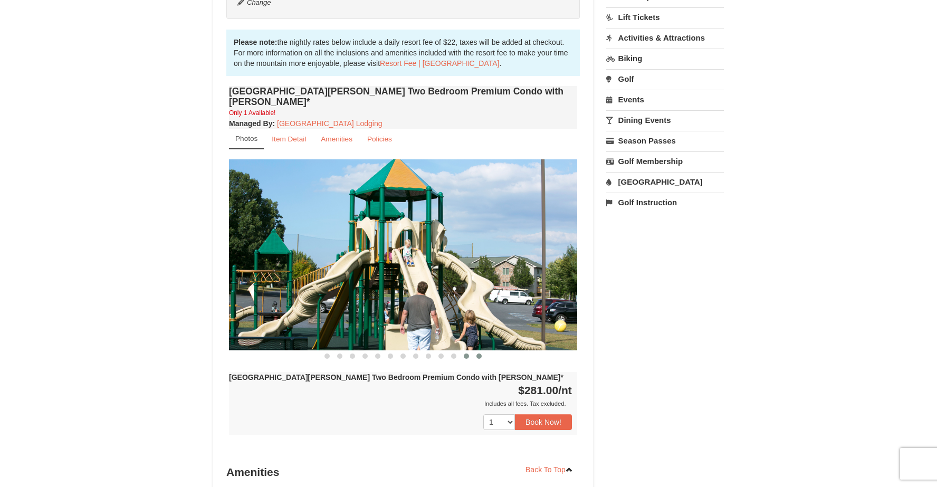
click at [477, 353] on span at bounding box center [478, 355] width 5 height 5
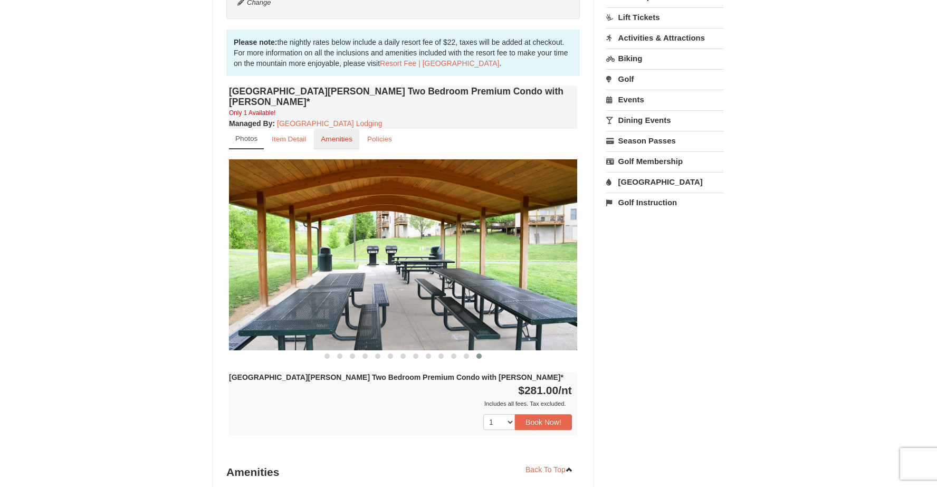
click at [332, 135] on small "Amenities" at bounding box center [337, 139] width 32 height 8
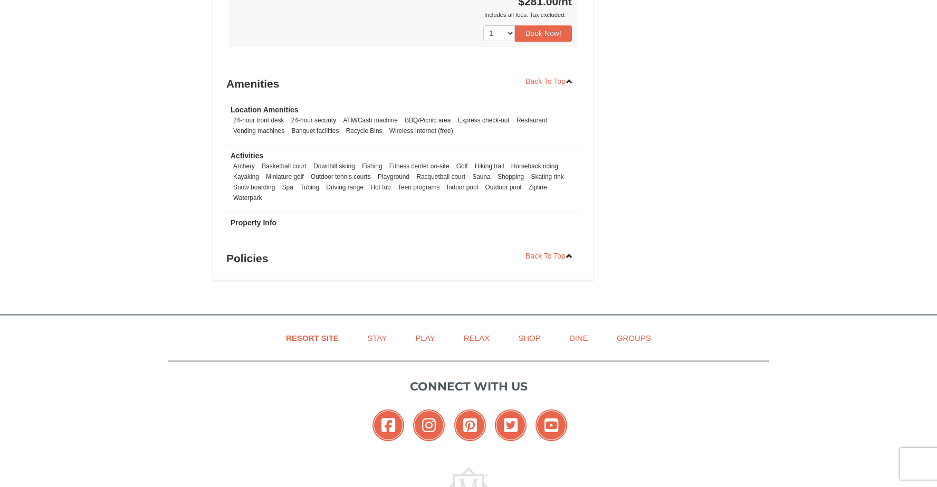
scroll to position [585, 0]
click at [316, 326] on link "Resort Site" at bounding box center [312, 338] width 79 height 24
click at [315, 326] on link "Resort Site" at bounding box center [312, 338] width 79 height 24
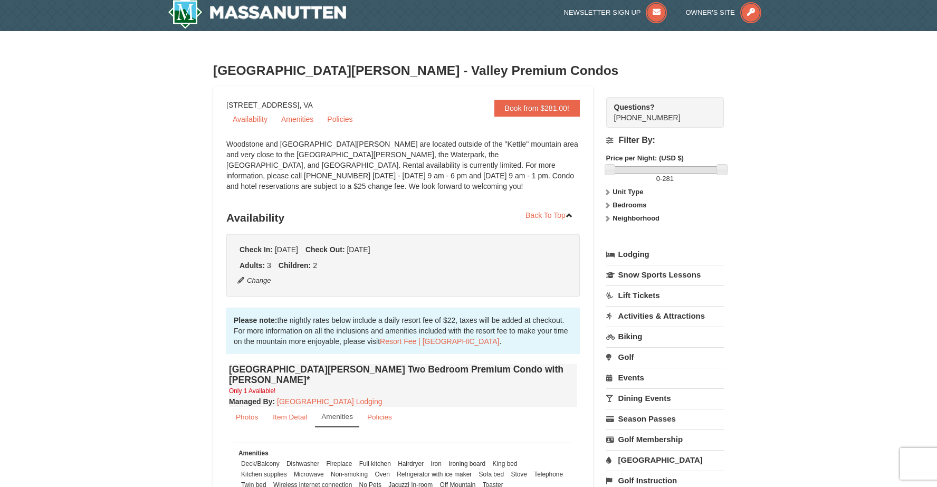
scroll to position [14, 0]
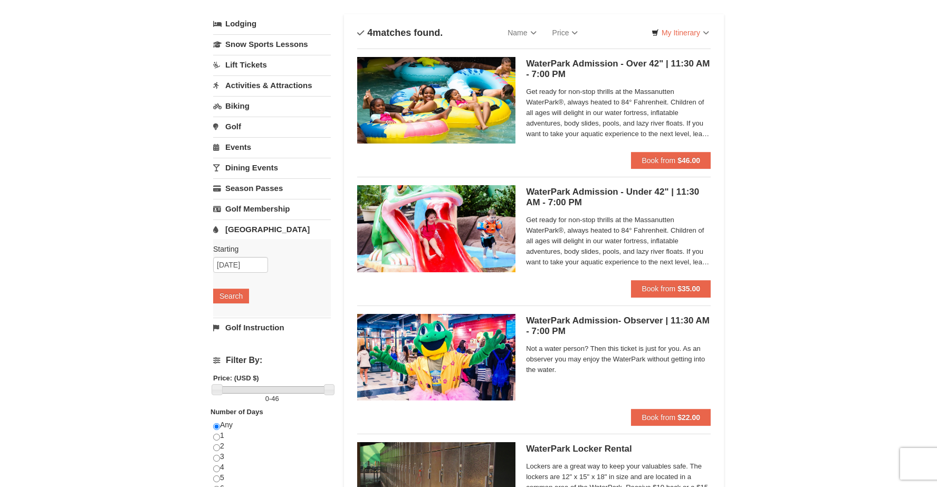
scroll to position [42, 0]
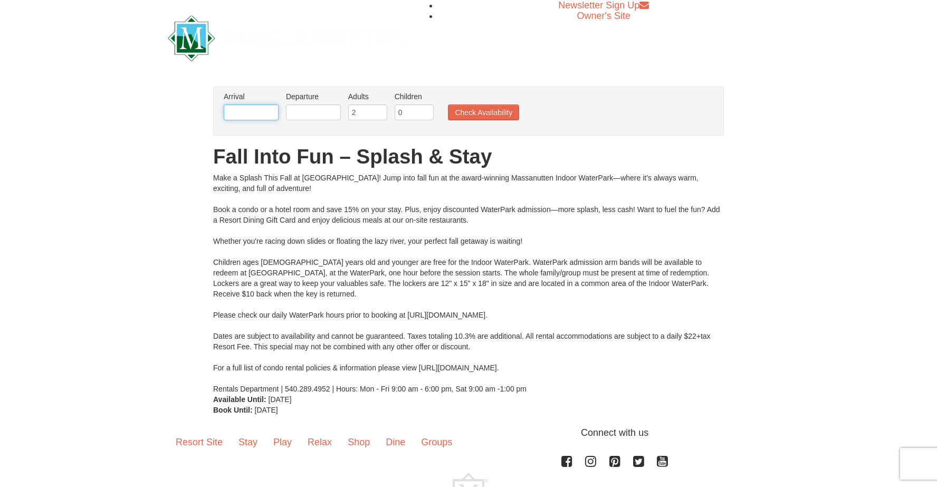
click at [243, 116] on input "text" at bounding box center [251, 112] width 55 height 16
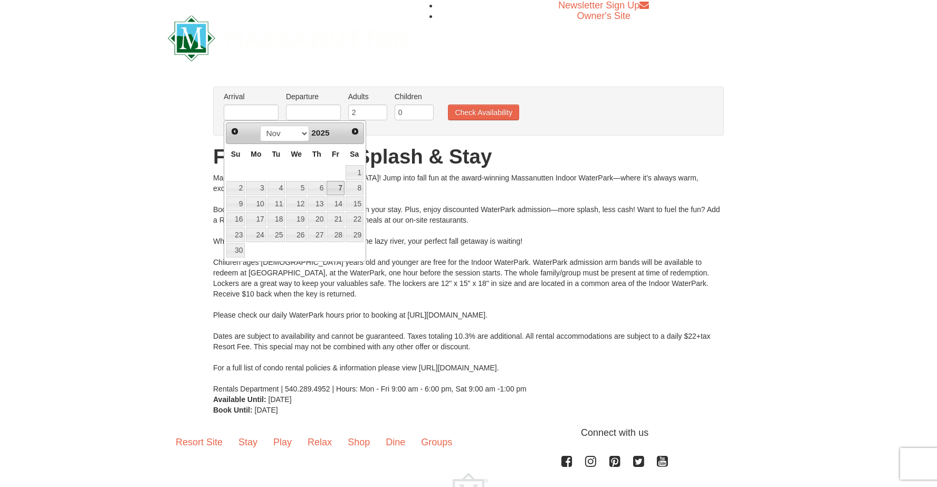
click at [340, 187] on link "7" at bounding box center [336, 188] width 18 height 15
type input "[DATE]"
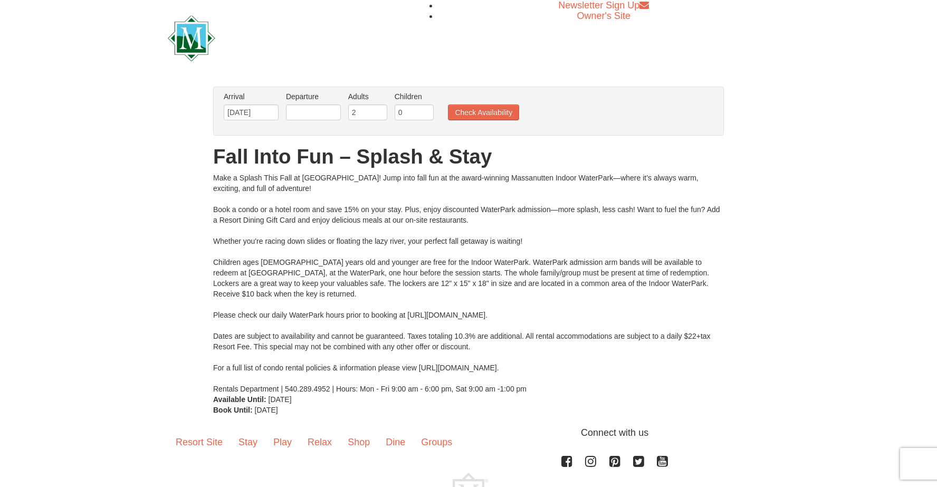
click at [329, 125] on li "Departure Please format dates MM/DD/YYYY Please format dates MM/DD/YYYY" at bounding box center [313, 108] width 60 height 34
click at [328, 113] on input "text" at bounding box center [313, 112] width 55 height 16
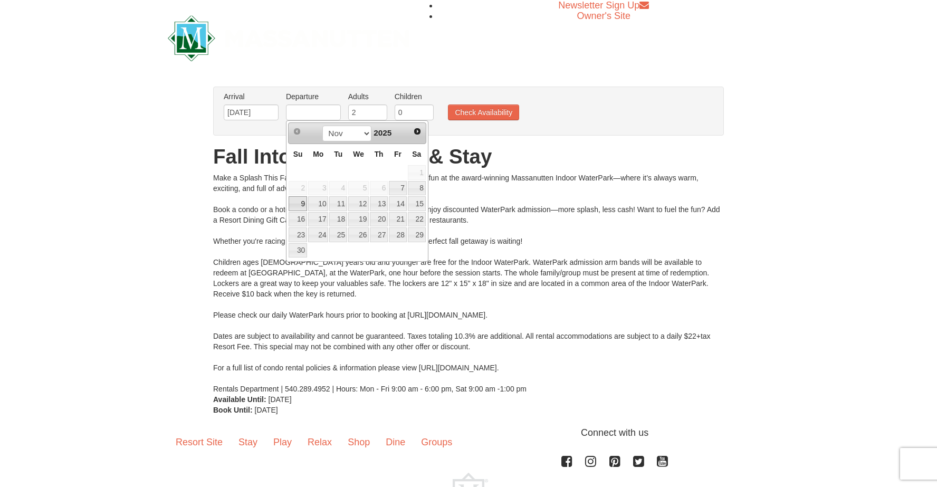
click at [303, 203] on link "9" at bounding box center [298, 203] width 18 height 15
type input "[DATE]"
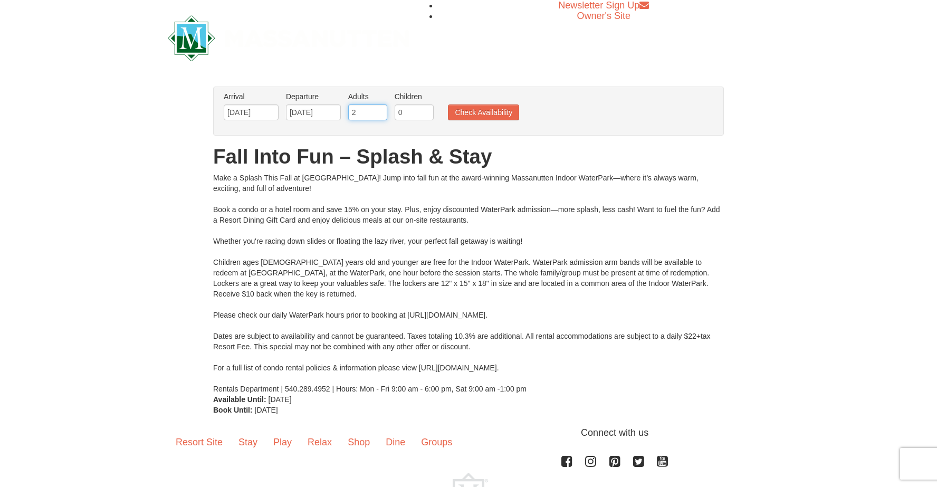
type input "3"
click at [380, 111] on input "3" at bounding box center [367, 112] width 39 height 16
click at [425, 112] on input "1" at bounding box center [414, 112] width 39 height 16
type input "2"
click at [425, 112] on input "2" at bounding box center [414, 112] width 39 height 16
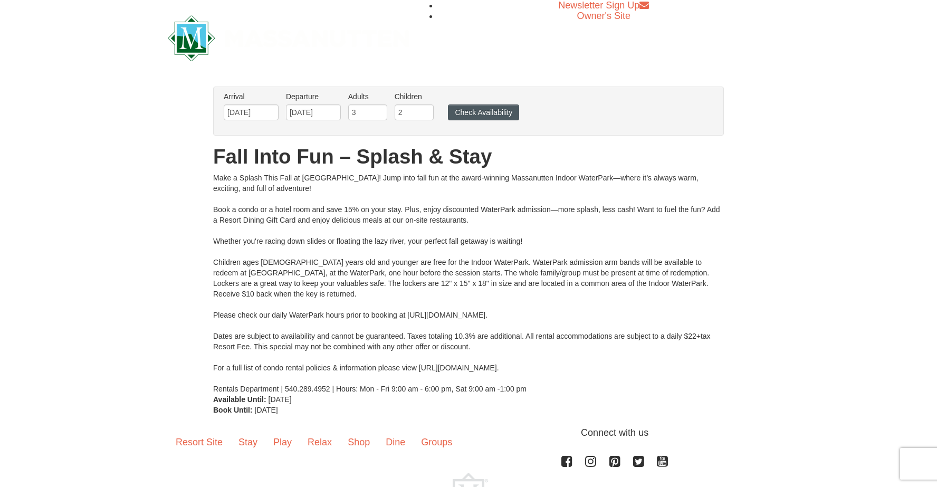
click at [482, 113] on button "Check Availability" at bounding box center [483, 112] width 71 height 16
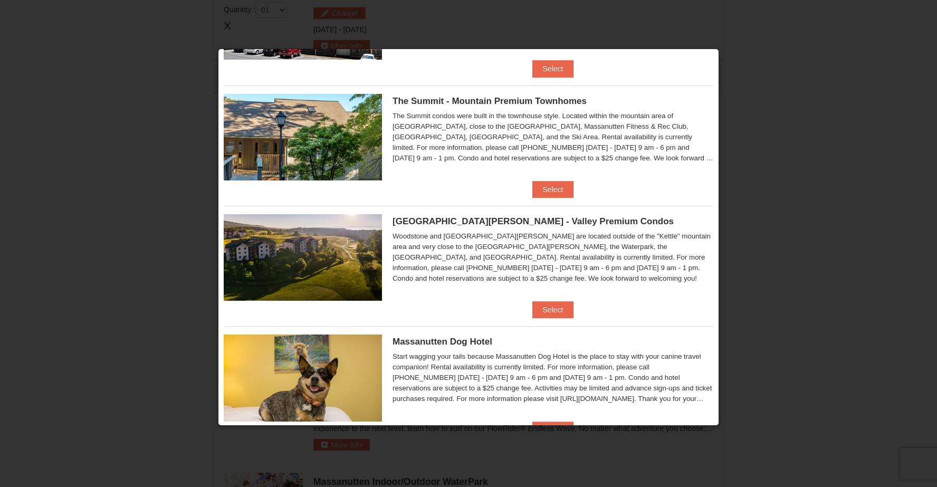
scroll to position [351, 0]
click at [560, 312] on button "Select" at bounding box center [553, 309] width 42 height 17
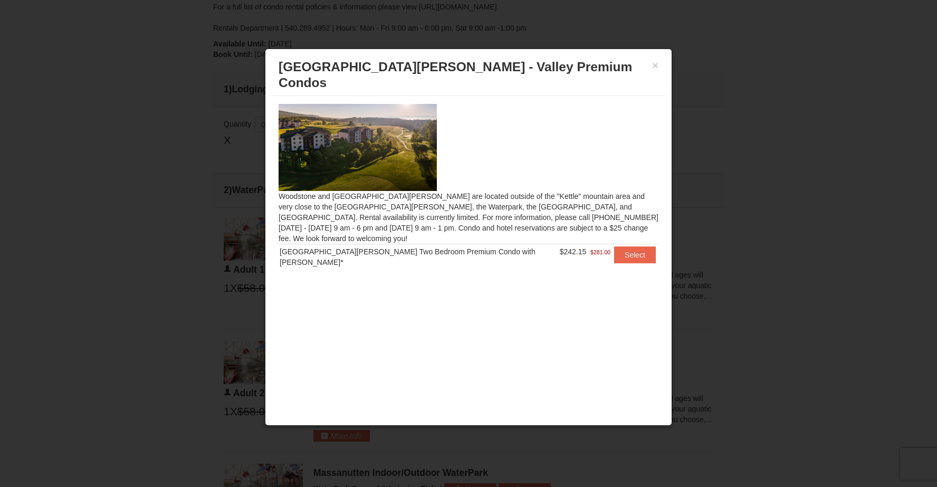
scroll to position [331, 0]
click at [655, 65] on button "×" at bounding box center [655, 65] width 6 height 11
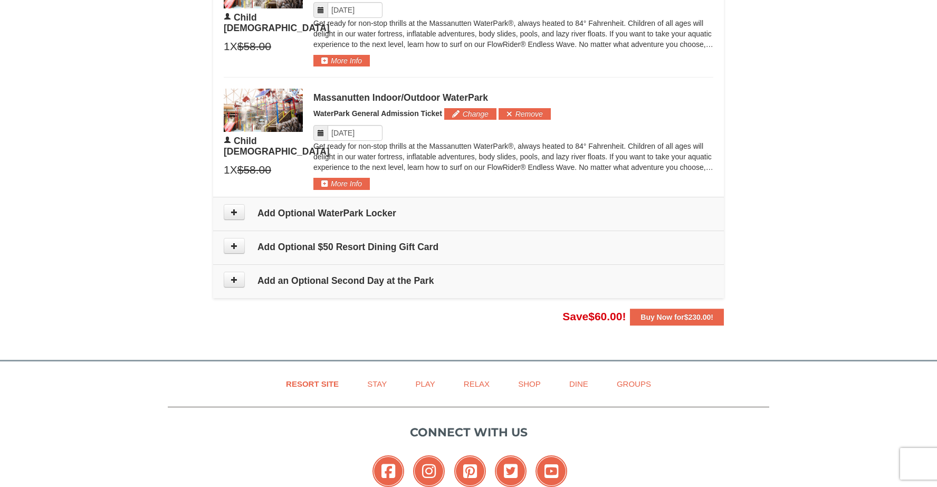
scroll to position [957, 0]
click at [232, 247] on button at bounding box center [234, 246] width 21 height 16
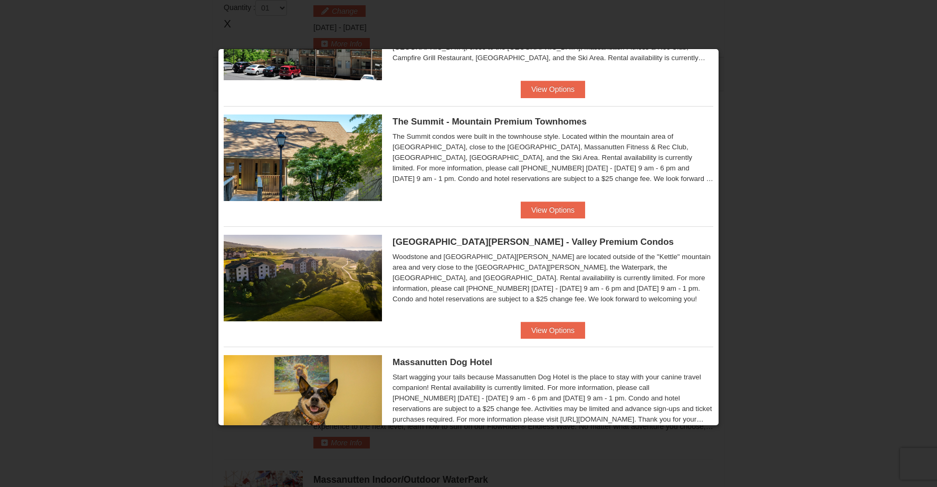
scroll to position [339, 0]
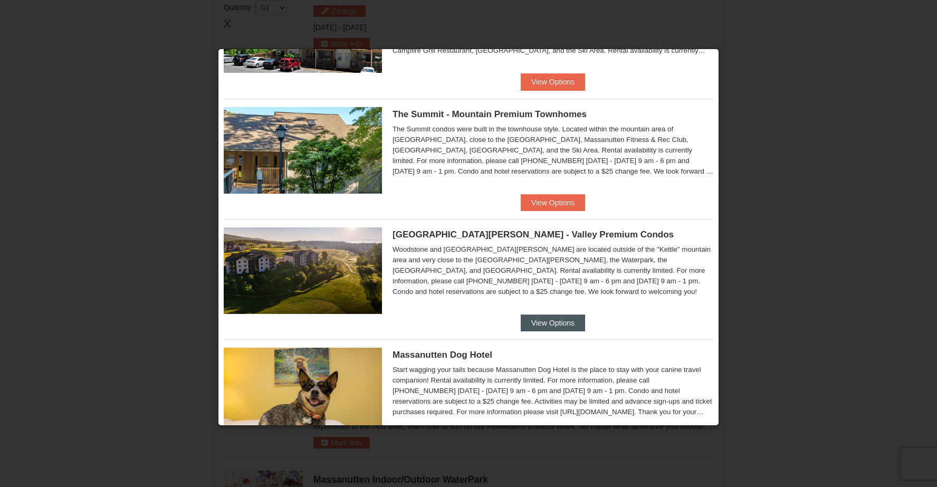
click at [539, 321] on button "View Options" at bounding box center [553, 322] width 64 height 17
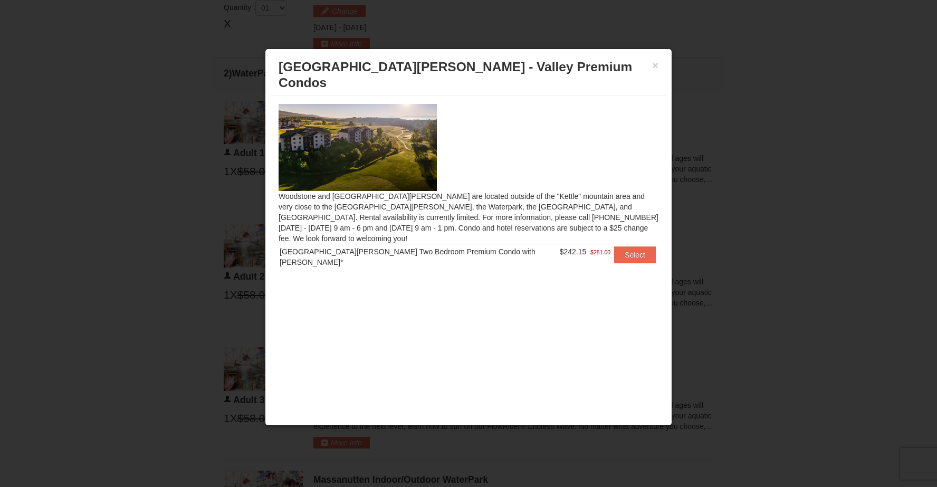
click at [623, 244] on td "Select" at bounding box center [634, 257] width 47 height 26
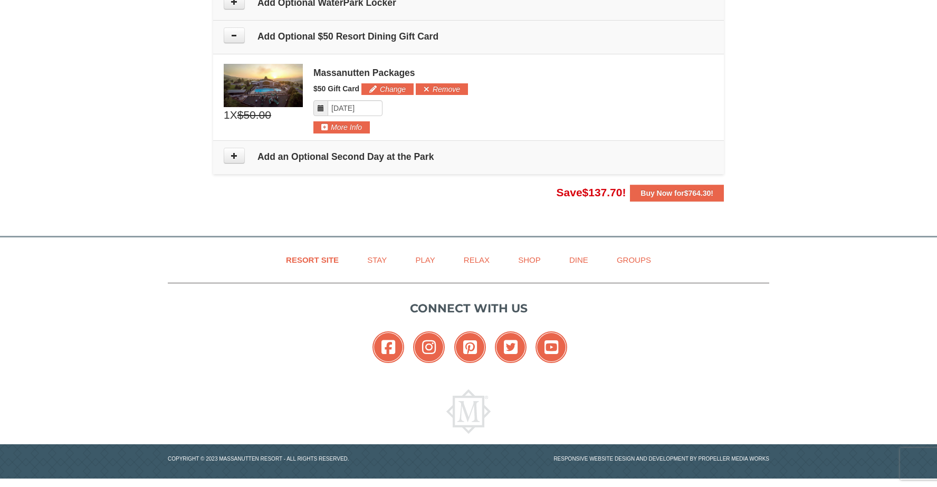
scroll to position [1213, 0]
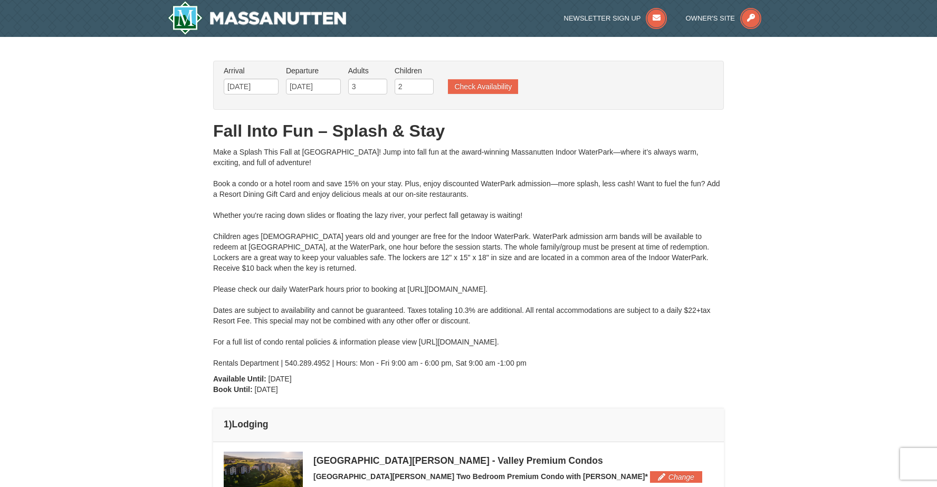
scroll to position [0, 0]
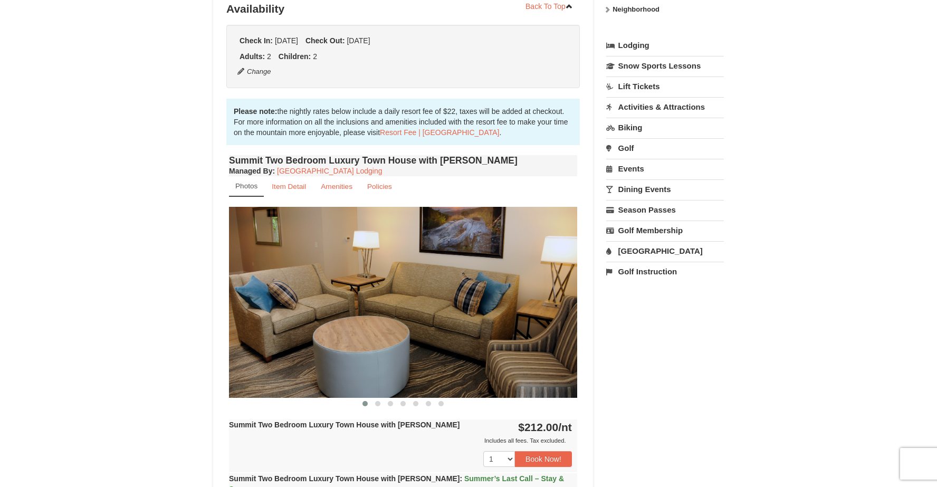
scroll to position [222, 0]
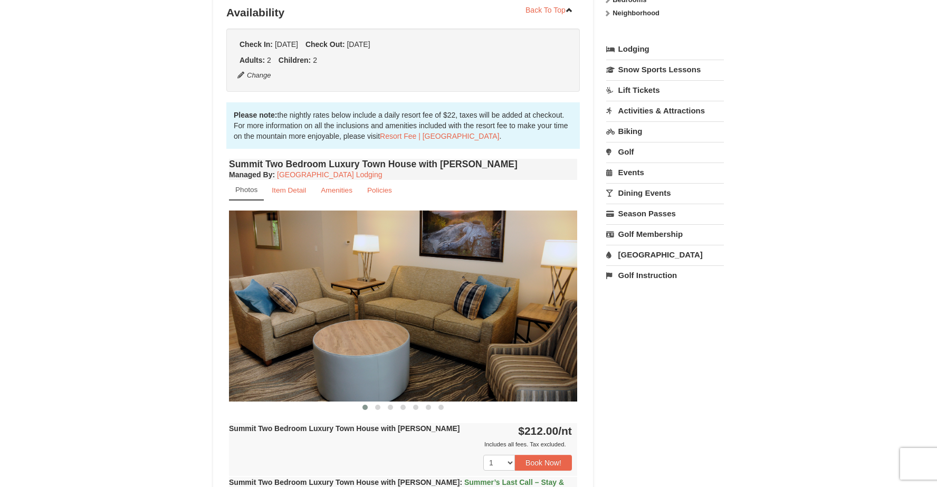
click at [489, 306] on img at bounding box center [403, 306] width 348 height 190
click at [552, 273] on img at bounding box center [403, 306] width 348 height 190
click at [577, 316] on div "Summit Two Bedroom Luxury Town House with [PERSON_NAME] Managed By : Massanutte…" at bounding box center [402, 409] width 353 height 507
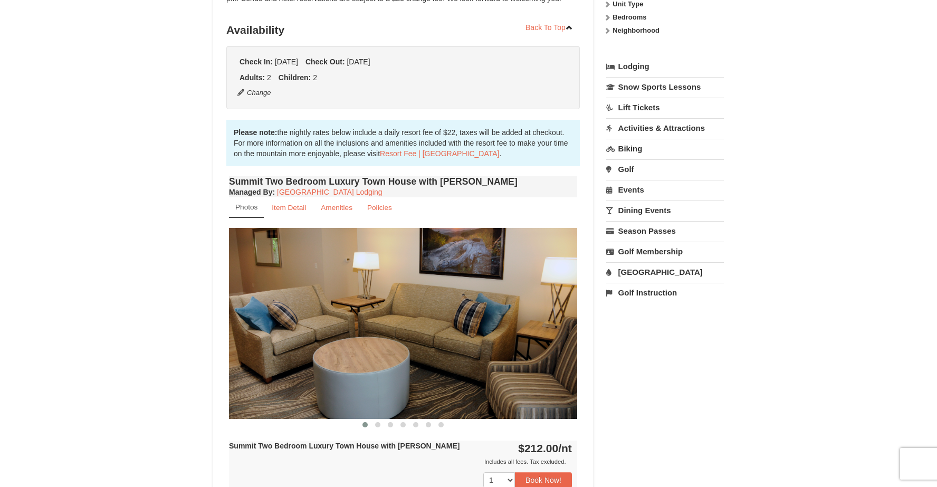
scroll to position [204, 0]
click at [480, 320] on img at bounding box center [403, 323] width 348 height 190
click at [243, 322] on img at bounding box center [403, 323] width 348 height 190
click at [512, 337] on img at bounding box center [403, 323] width 348 height 190
click at [570, 346] on img at bounding box center [403, 323] width 348 height 190
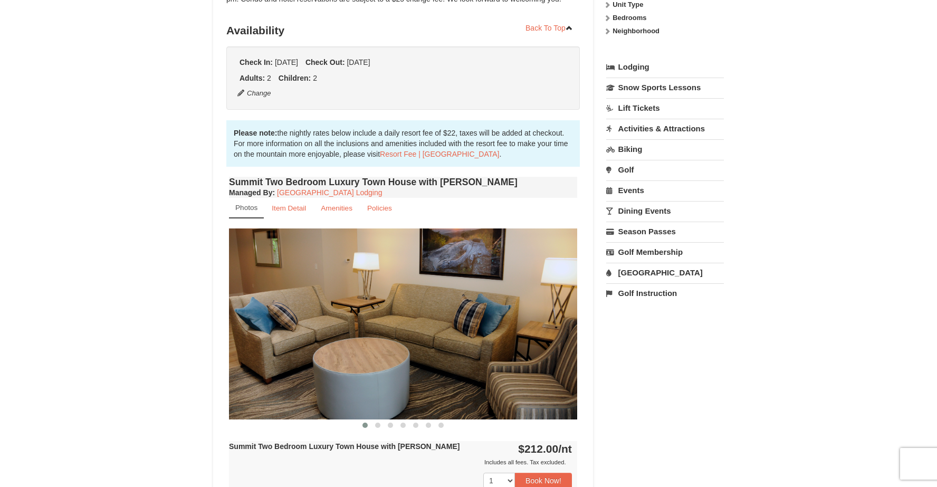
click at [570, 346] on img at bounding box center [403, 323] width 348 height 190
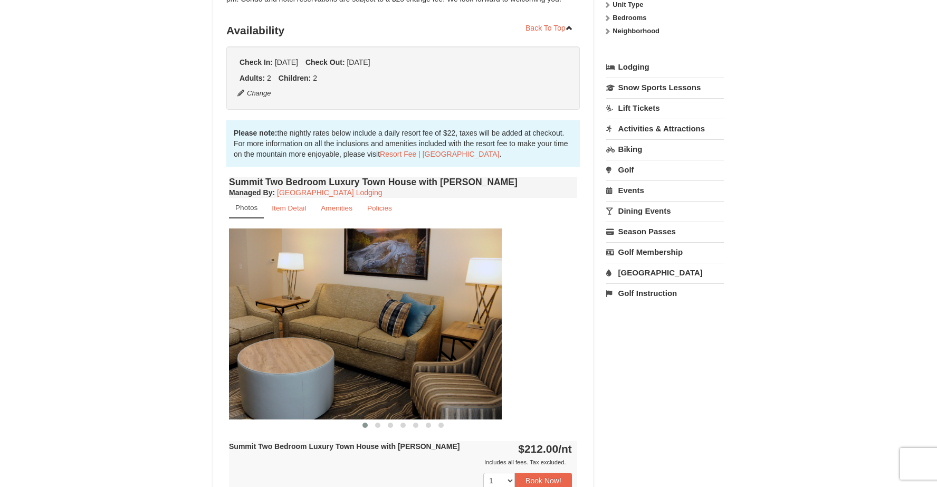
drag, startPoint x: 510, startPoint y: 361, endPoint x: 423, endPoint y: 414, distance: 102.5
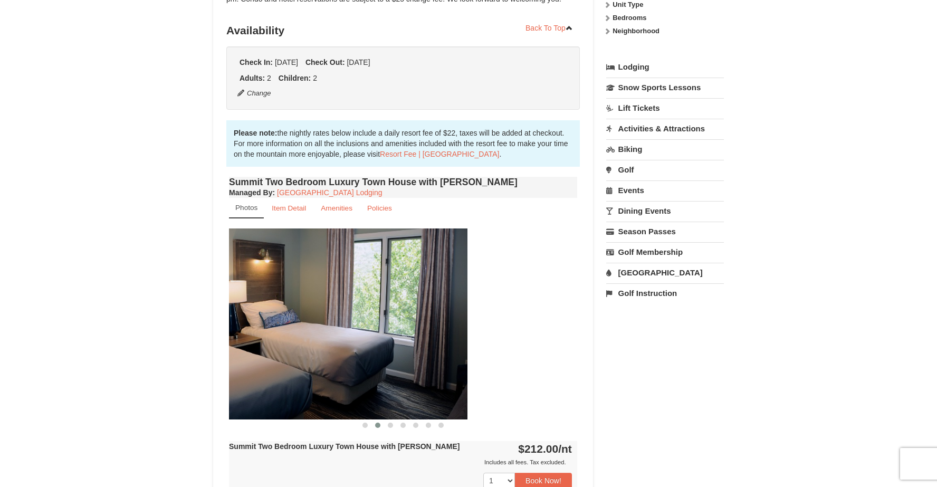
drag, startPoint x: 561, startPoint y: 344, endPoint x: 213, endPoint y: 324, distance: 348.3
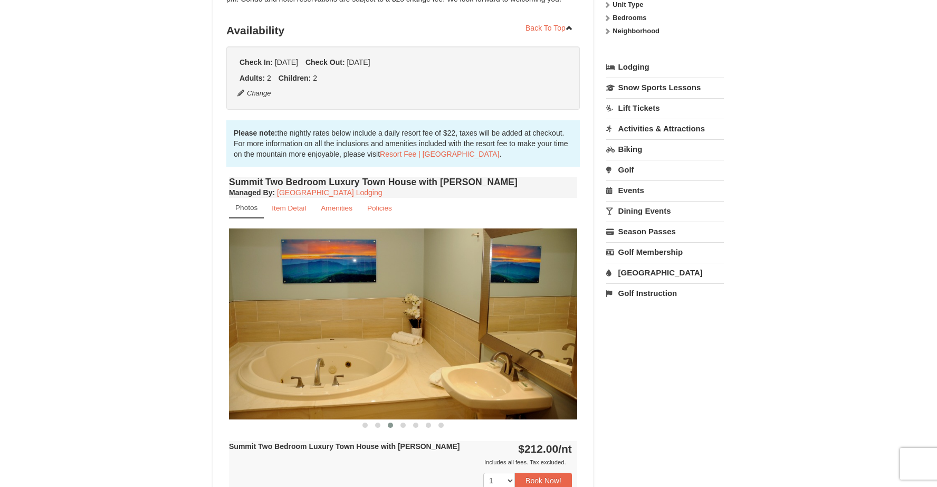
drag, startPoint x: 356, startPoint y: 330, endPoint x: 369, endPoint y: 330, distance: 13.2
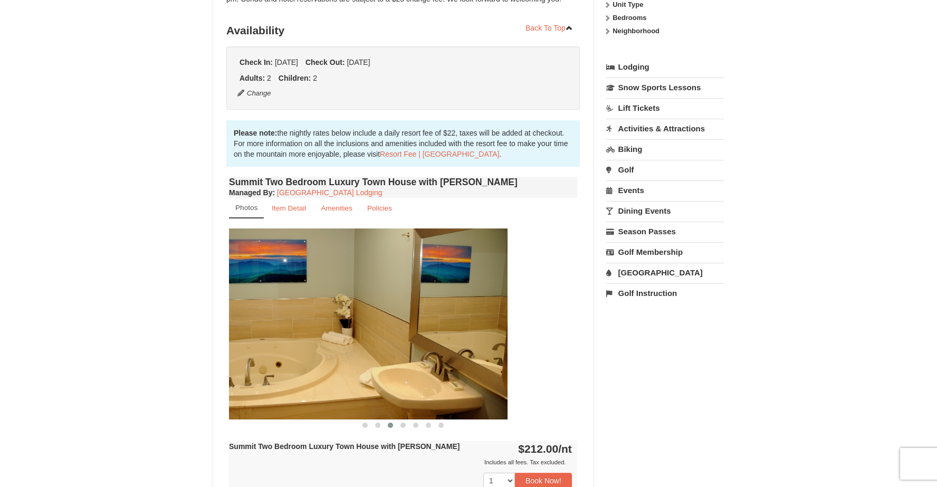
drag, startPoint x: 465, startPoint y: 358, endPoint x: 286, endPoint y: 340, distance: 179.2
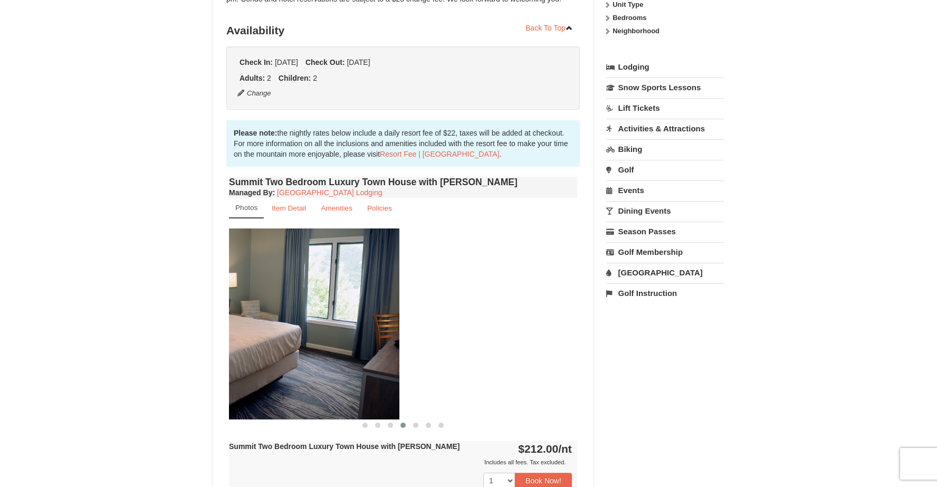
drag, startPoint x: 493, startPoint y: 322, endPoint x: 265, endPoint y: 302, distance: 229.3
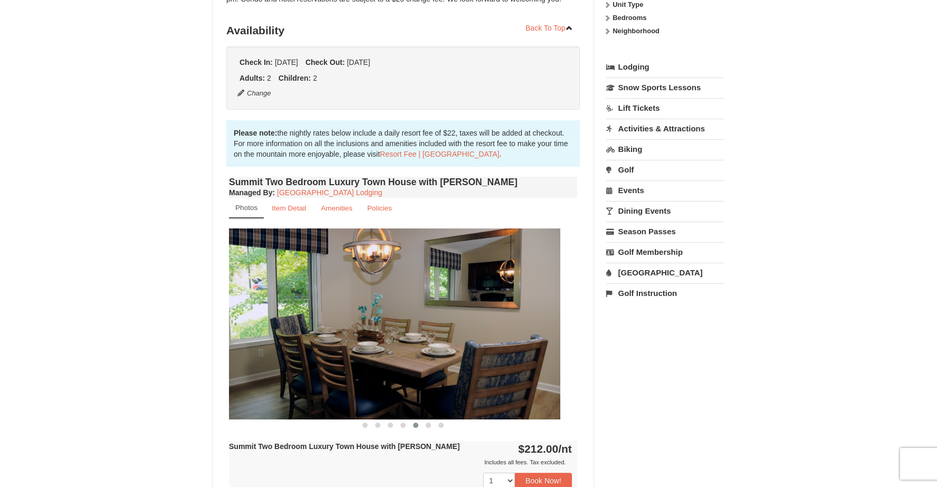
drag, startPoint x: 488, startPoint y: 318, endPoint x: 127, endPoint y: 284, distance: 363.0
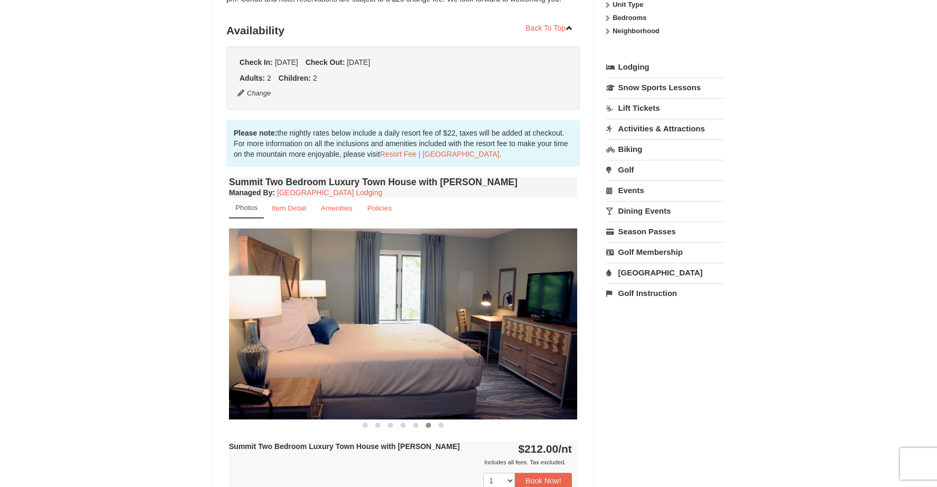
drag, startPoint x: 437, startPoint y: 307, endPoint x: 222, endPoint y: 297, distance: 215.5
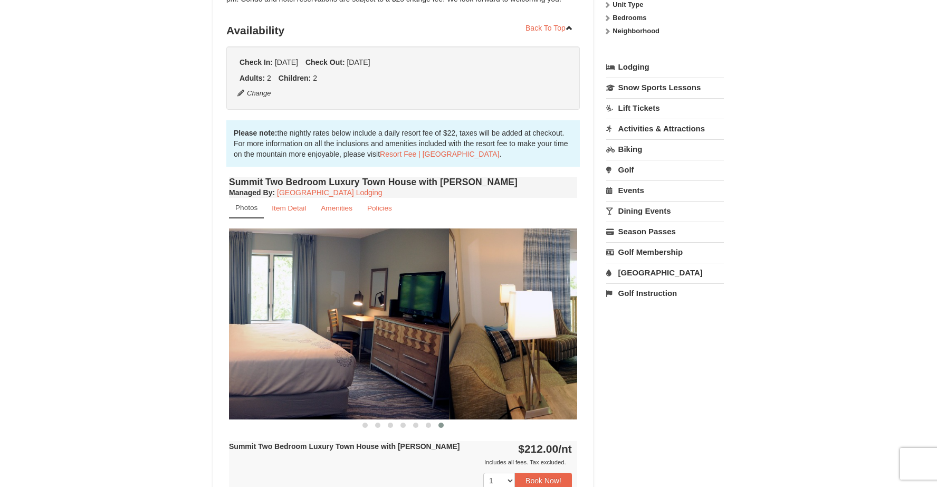
drag, startPoint x: 288, startPoint y: 323, endPoint x: 620, endPoint y: 367, distance: 335.2
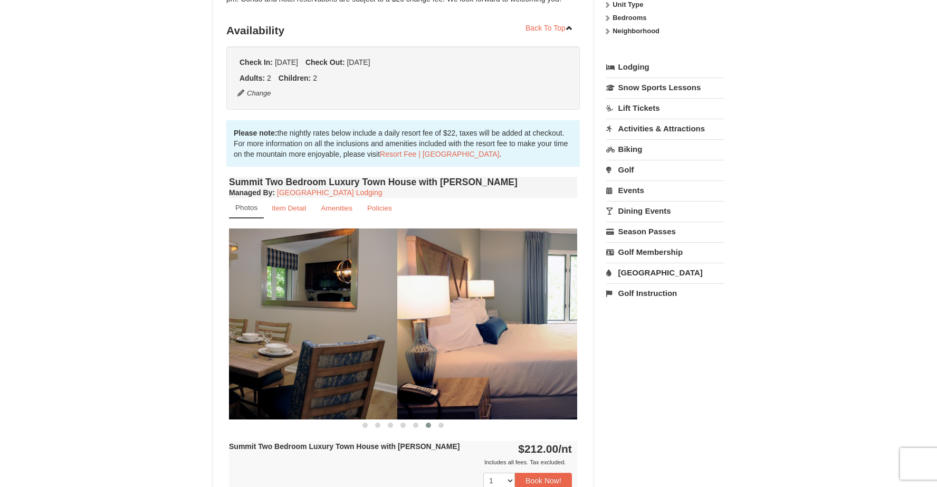
drag, startPoint x: 365, startPoint y: 352, endPoint x: 644, endPoint y: 371, distance: 279.7
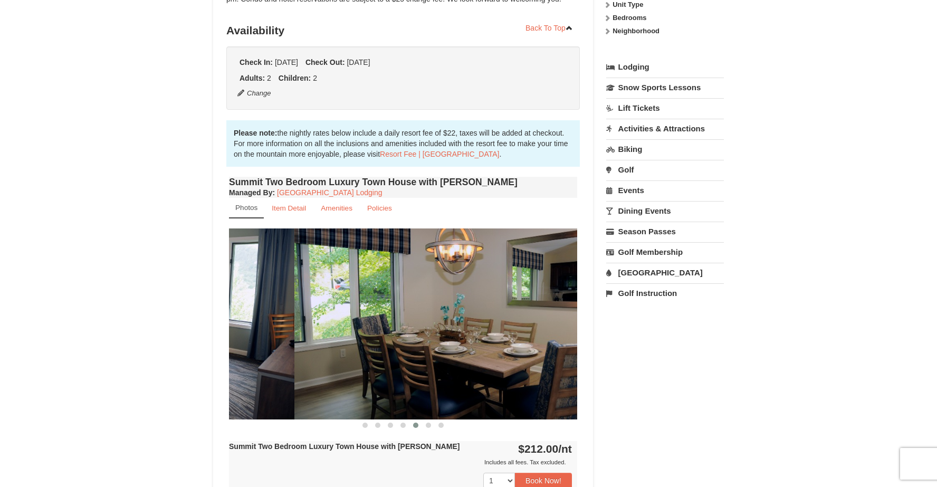
drag, startPoint x: 413, startPoint y: 334, endPoint x: 680, endPoint y: 345, distance: 267.2
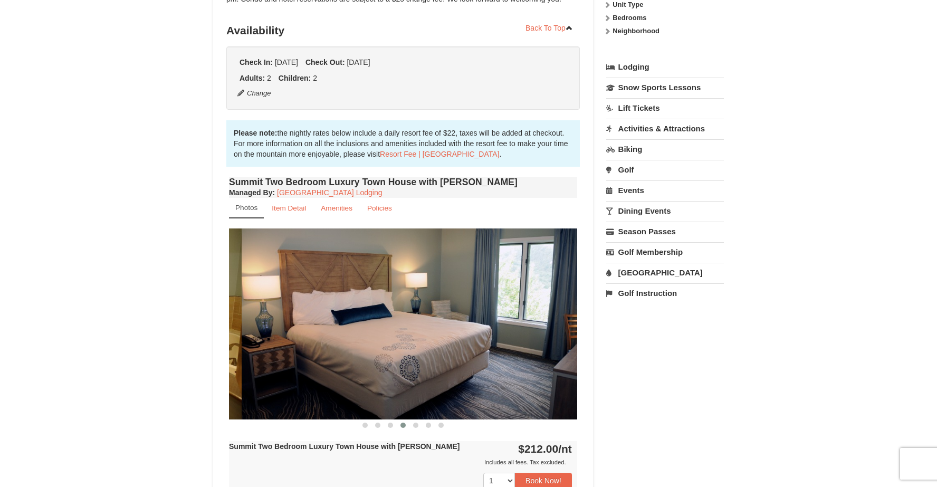
drag, startPoint x: 373, startPoint y: 308, endPoint x: 735, endPoint y: 322, distance: 362.2
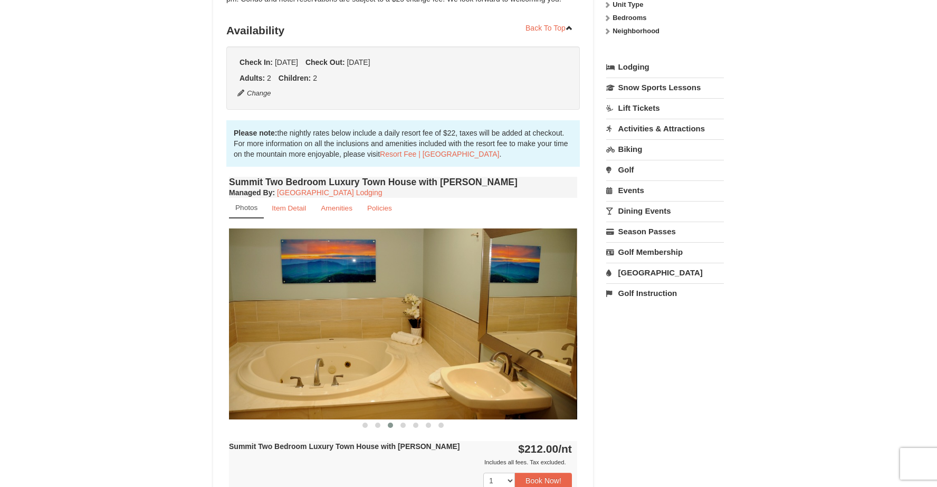
drag, startPoint x: 424, startPoint y: 328, endPoint x: 680, endPoint y: 329, distance: 255.3
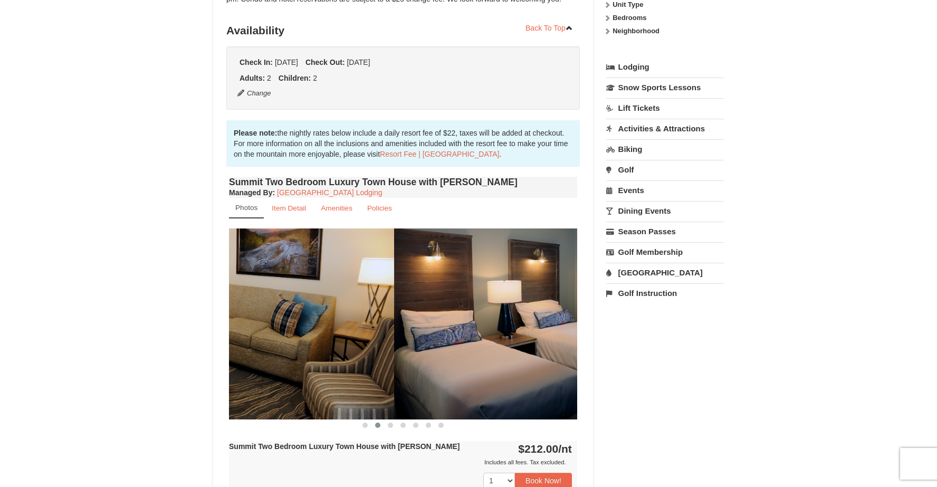
drag, startPoint x: 364, startPoint y: 346, endPoint x: 639, endPoint y: 360, distance: 275.7
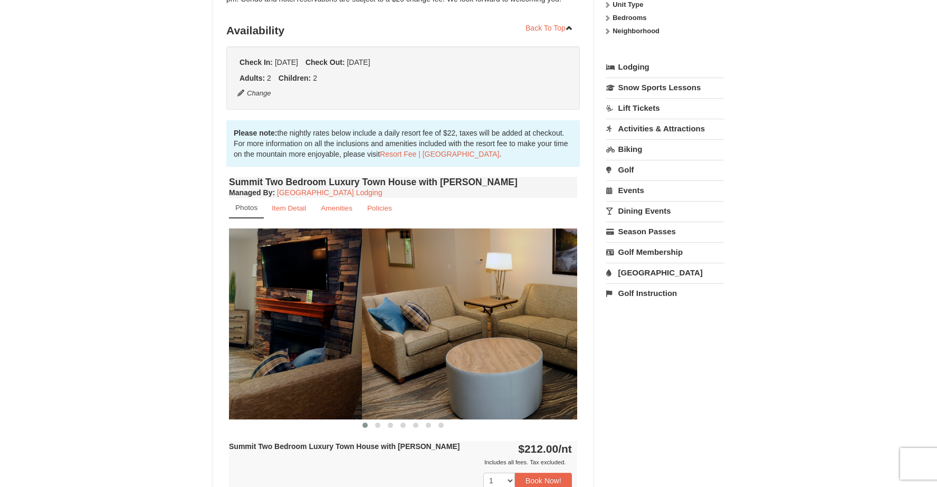
drag, startPoint x: 352, startPoint y: 328, endPoint x: 632, endPoint y: 338, distance: 279.8
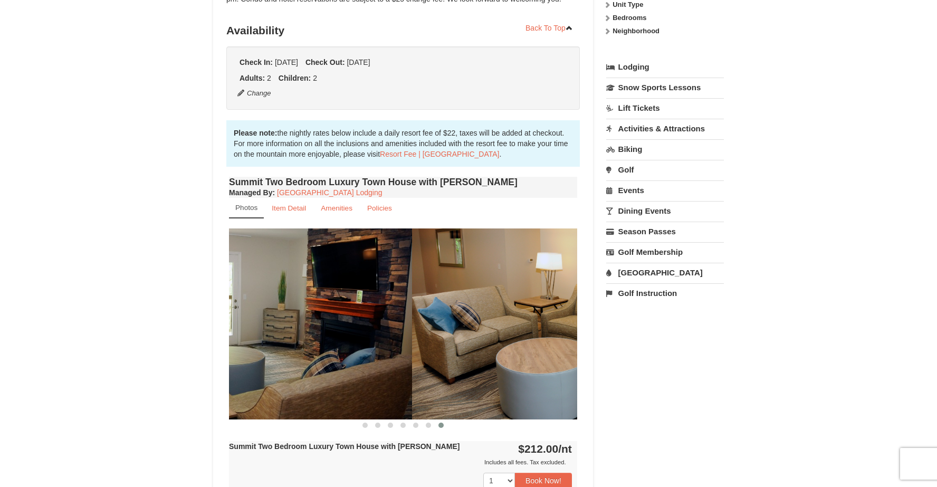
drag, startPoint x: 523, startPoint y: 324, endPoint x: 323, endPoint y: 324, distance: 200.0
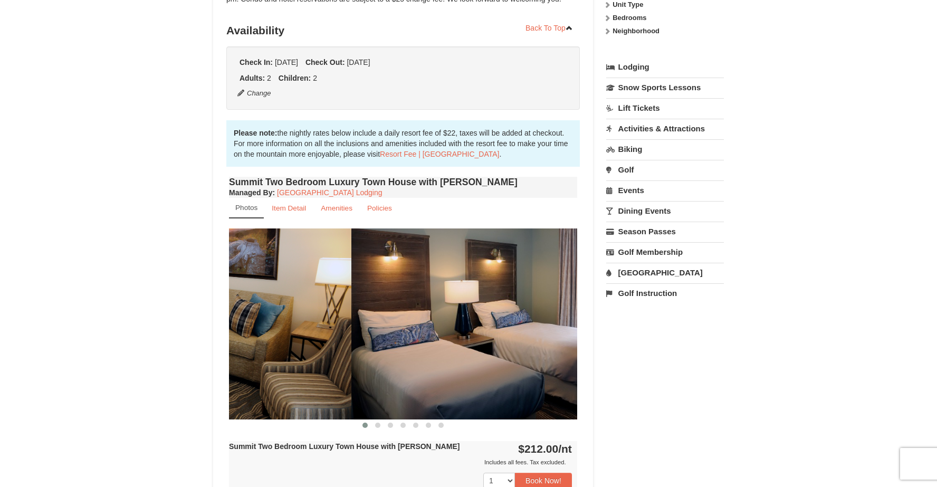
drag, startPoint x: 323, startPoint y: 324, endPoint x: 92, endPoint y: 302, distance: 232.1
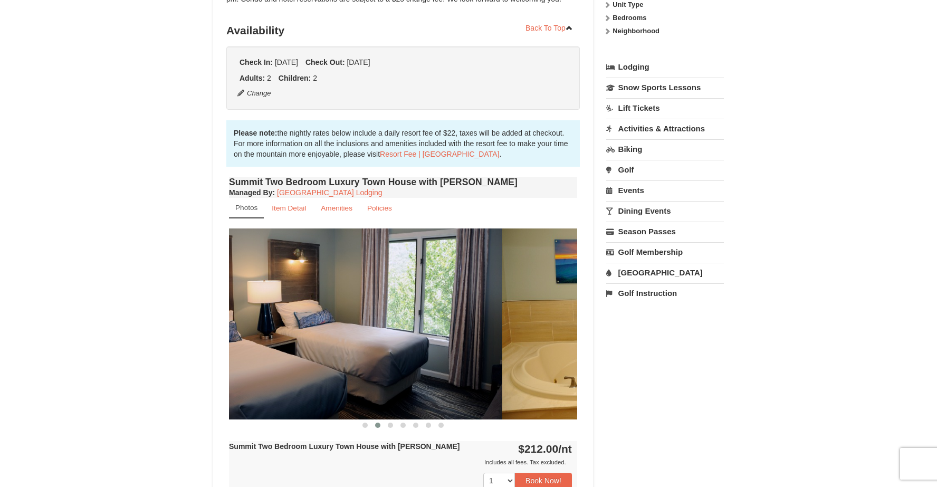
drag, startPoint x: 409, startPoint y: 339, endPoint x: 151, endPoint y: 301, distance: 260.7
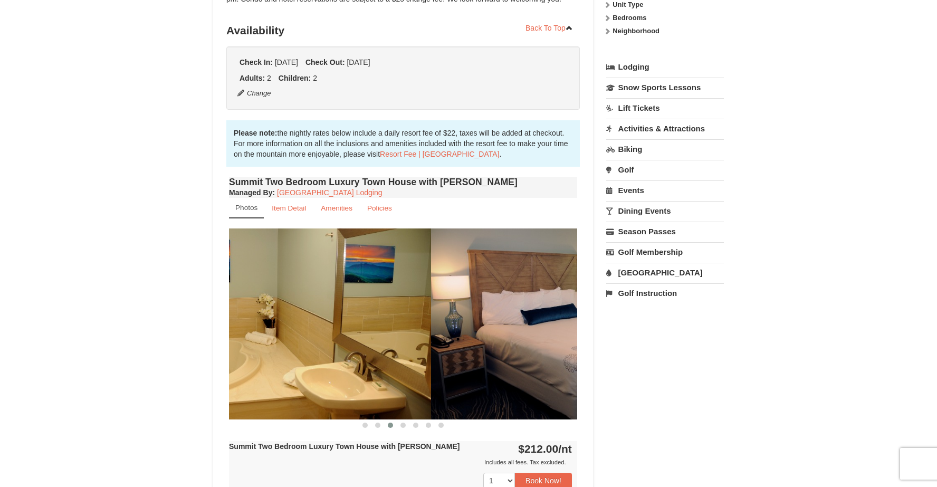
drag, startPoint x: 371, startPoint y: 317, endPoint x: 144, endPoint y: 289, distance: 229.6
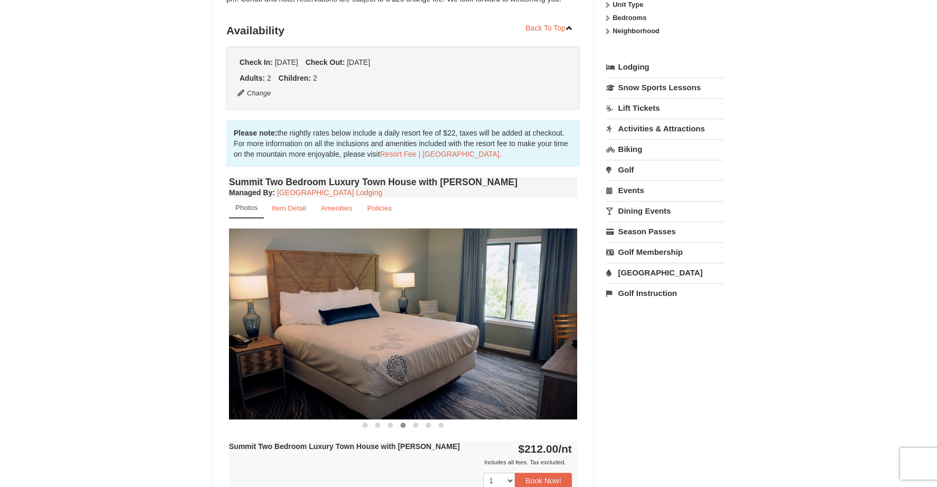
drag, startPoint x: 407, startPoint y: 309, endPoint x: 229, endPoint y: 312, distance: 177.3
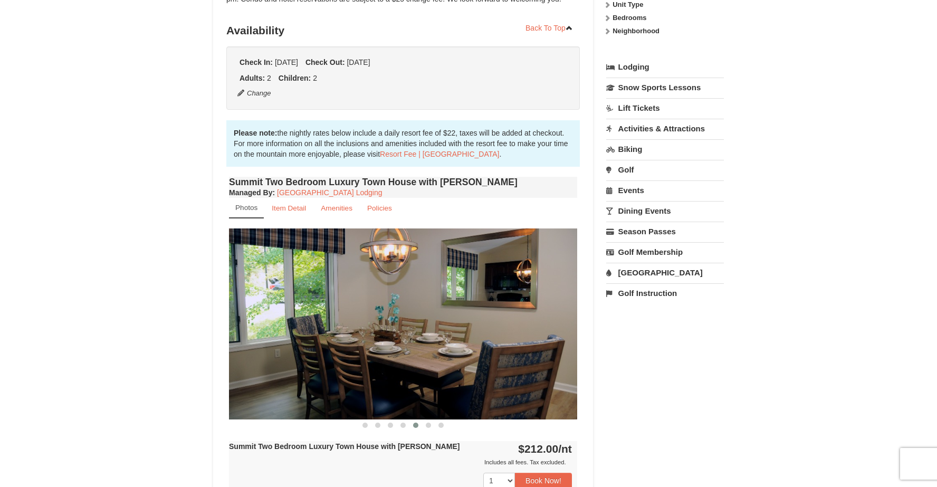
drag, startPoint x: 424, startPoint y: 298, endPoint x: 215, endPoint y: 270, distance: 210.3
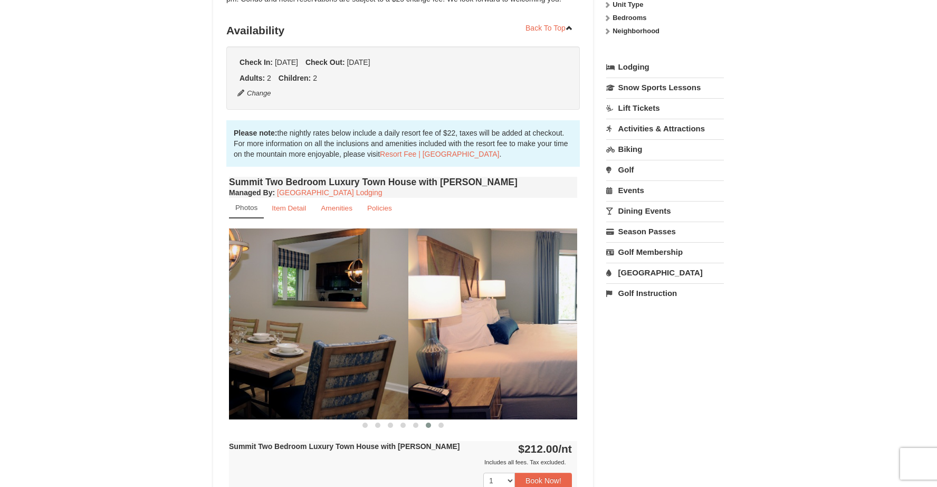
drag, startPoint x: 305, startPoint y: 285, endPoint x: 595, endPoint y: 327, distance: 292.6
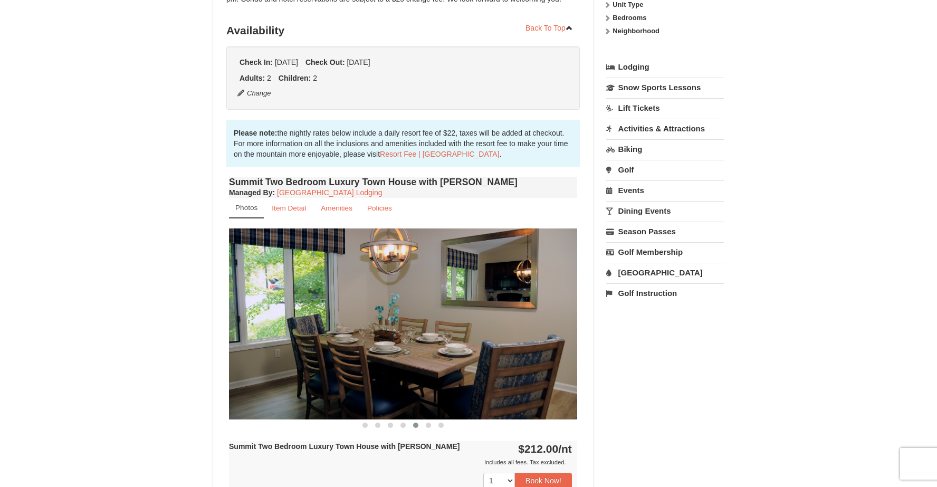
drag, startPoint x: 661, startPoint y: 304, endPoint x: 852, endPoint y: 342, distance: 195.1
drag, startPoint x: 481, startPoint y: 343, endPoint x: 726, endPoint y: 343, distance: 245.3
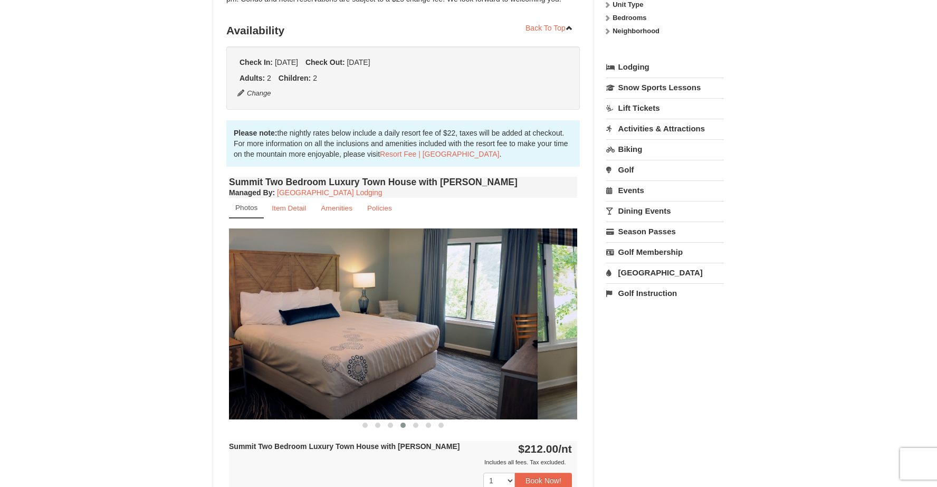
drag, startPoint x: 448, startPoint y: 324, endPoint x: 188, endPoint y: 324, distance: 260.1
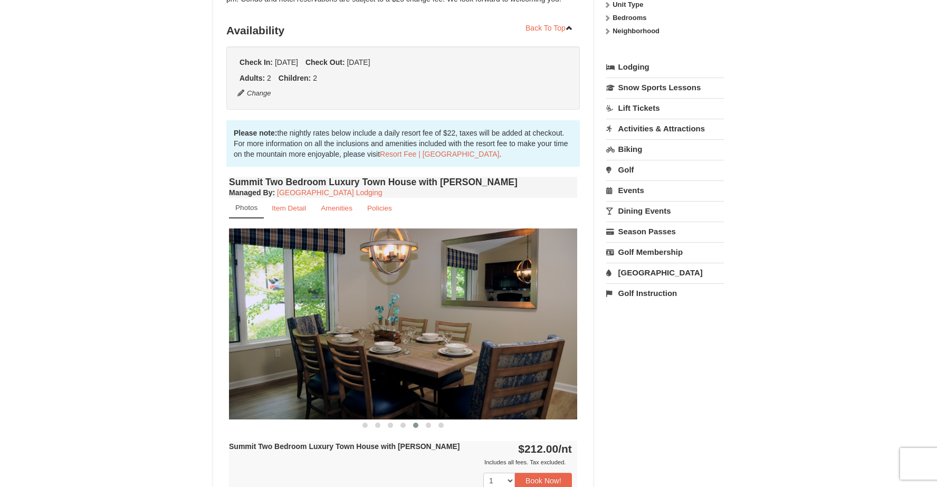
drag, startPoint x: 357, startPoint y: 361, endPoint x: 119, endPoint y: 353, distance: 238.1
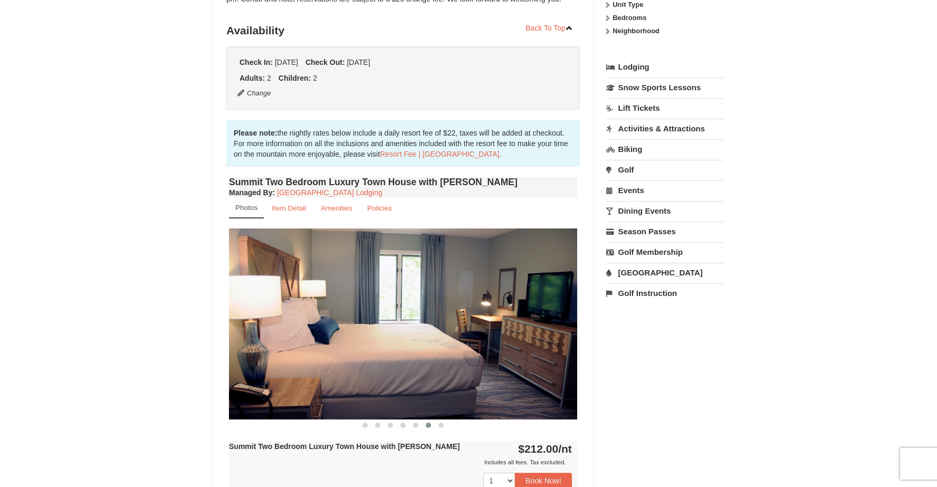
drag, startPoint x: 346, startPoint y: 338, endPoint x: 144, endPoint y: 338, distance: 202.6
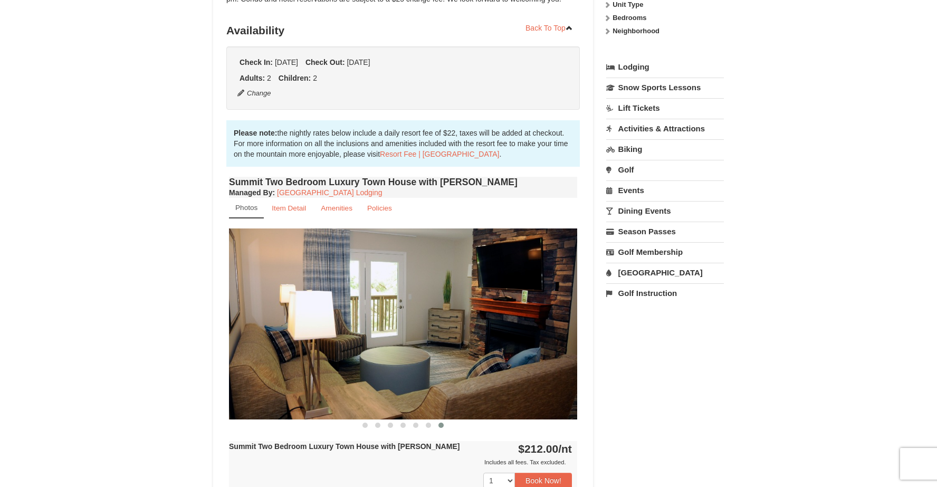
drag, startPoint x: 343, startPoint y: 363, endPoint x: 130, endPoint y: 367, distance: 213.2
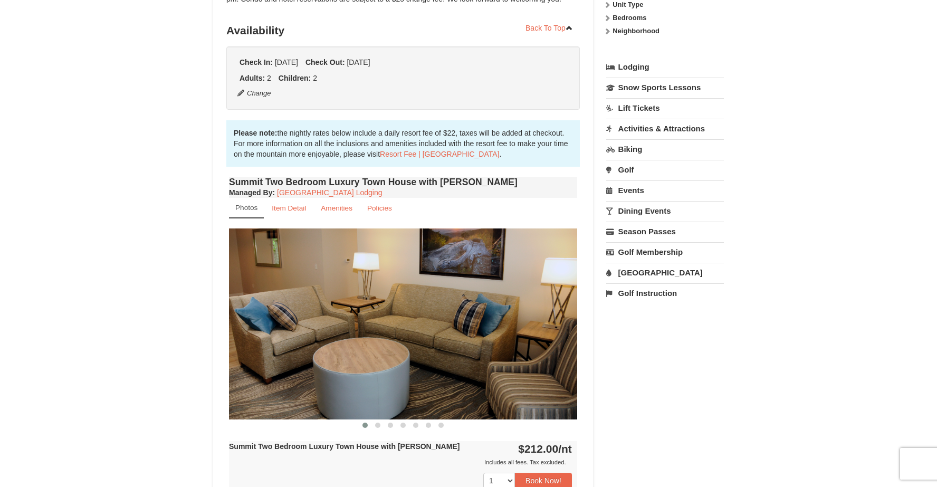
drag, startPoint x: 337, startPoint y: 362, endPoint x: 184, endPoint y: 362, distance: 152.5
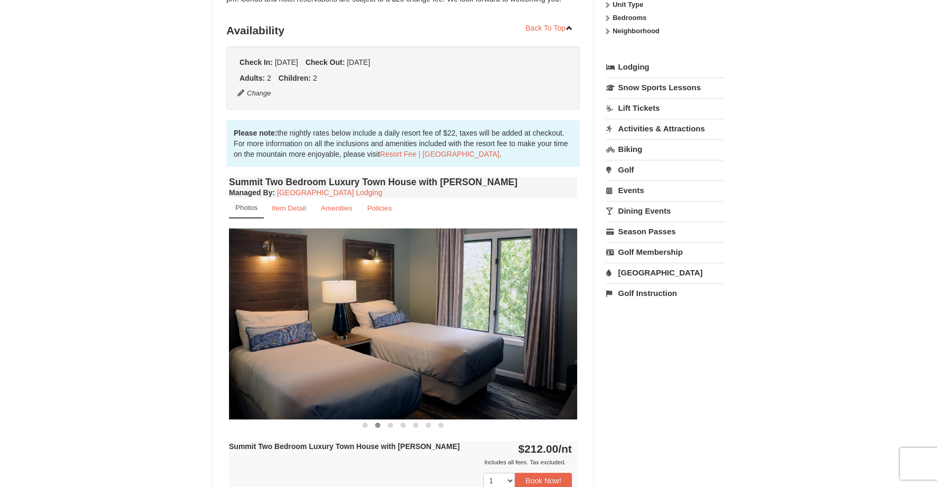
drag, startPoint x: 187, startPoint y: 347, endPoint x: 118, endPoint y: 347, distance: 69.1
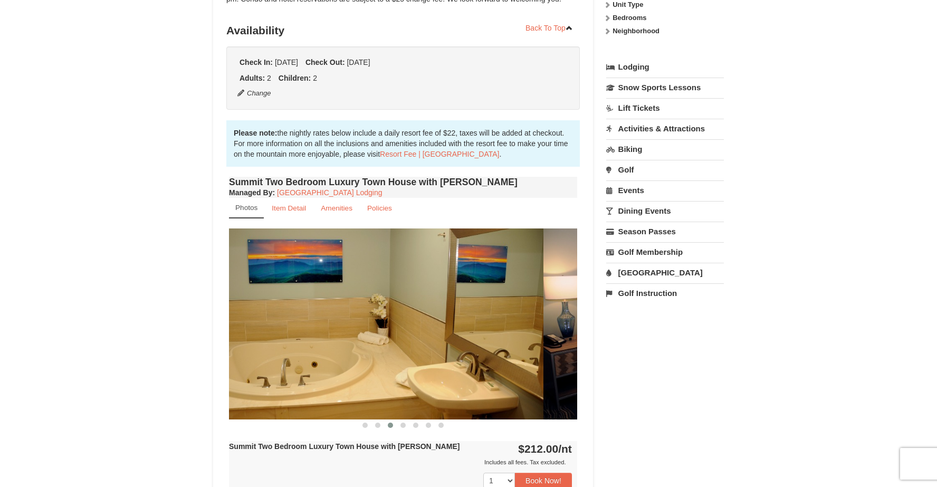
drag, startPoint x: 402, startPoint y: 323, endPoint x: 205, endPoint y: 324, distance: 196.8
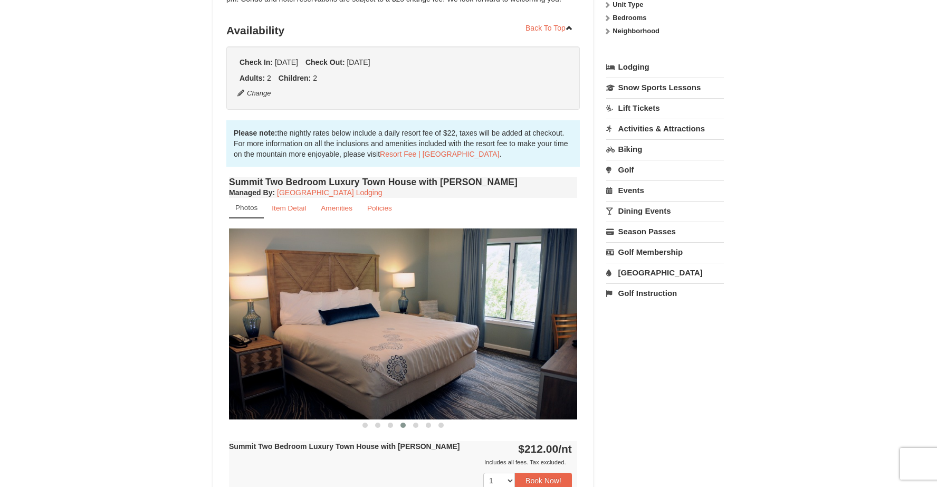
drag
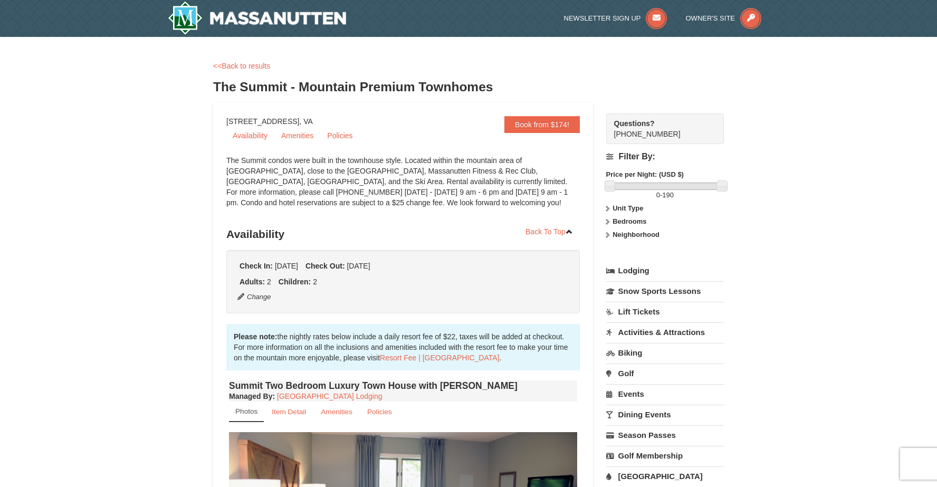
scroll to position [0, 0]
